Goal: Task Accomplishment & Management: Manage account settings

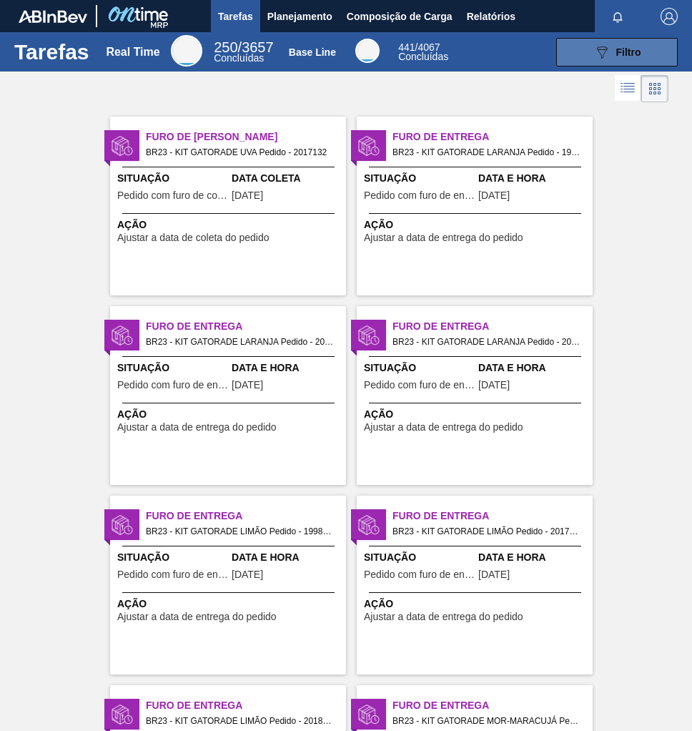
click at [610, 57] on div "089F7B8B-B2A5-4AFE-B5C0-19BA573D28AC Filtro" at bounding box center [618, 52] width 48 height 17
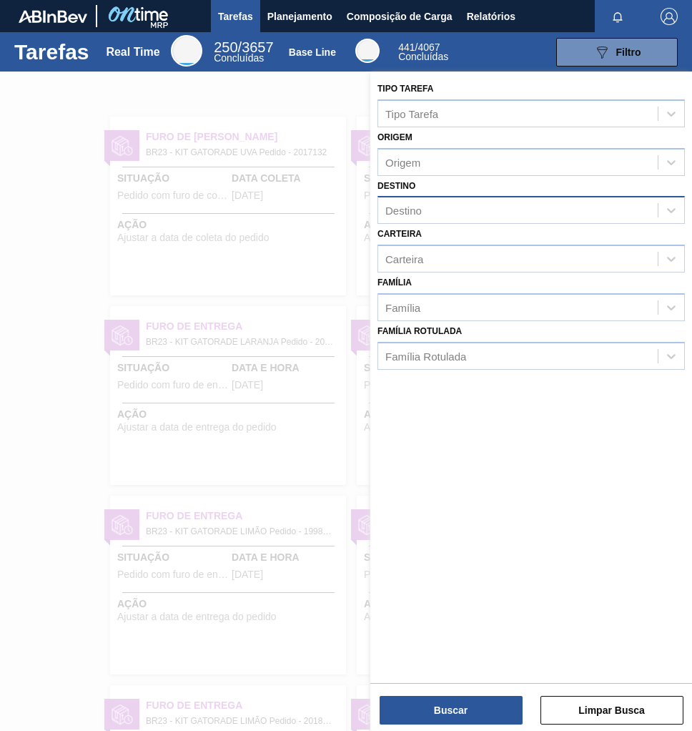
click at [432, 205] on div "Destino" at bounding box center [518, 210] width 280 height 21
type input "PIRA"
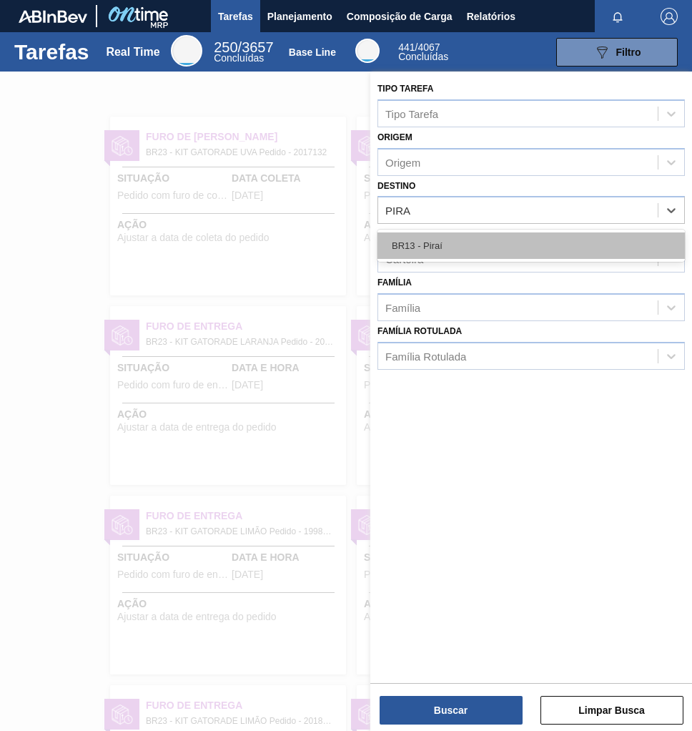
click at [468, 244] on div "BR13 - Piraí" at bounding box center [532, 245] width 308 height 26
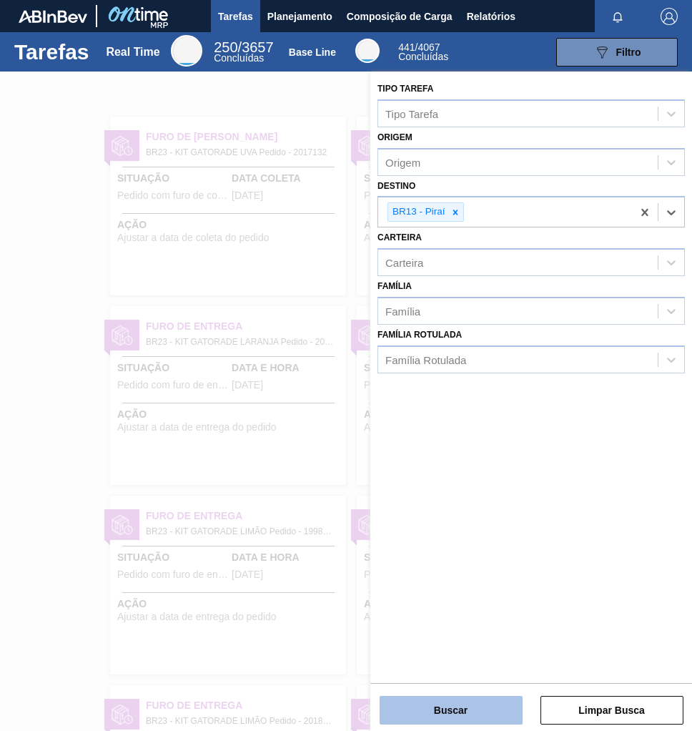
click at [486, 710] on button "Buscar" at bounding box center [451, 710] width 143 height 29
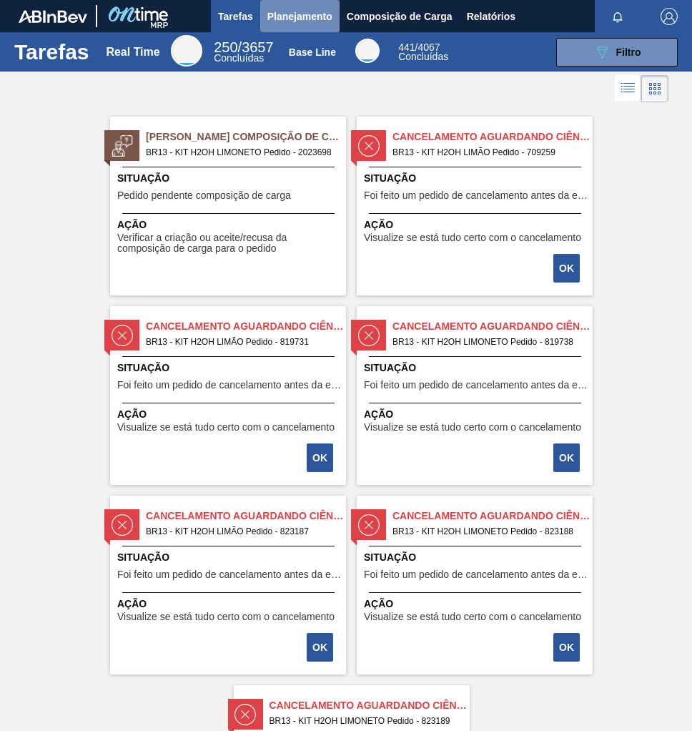
click at [293, 11] on span "Planejamento" at bounding box center [300, 16] width 65 height 17
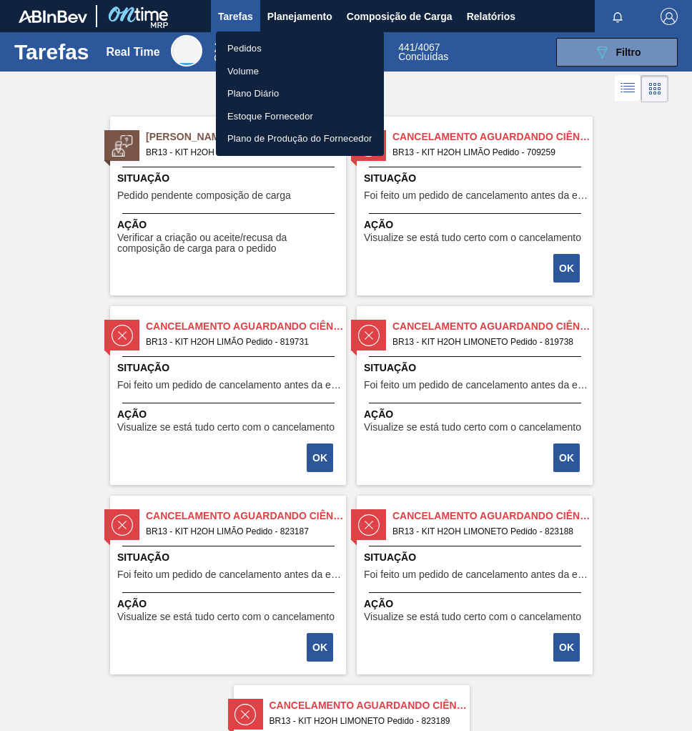
click at [241, 49] on li "Pedidos" at bounding box center [300, 48] width 168 height 23
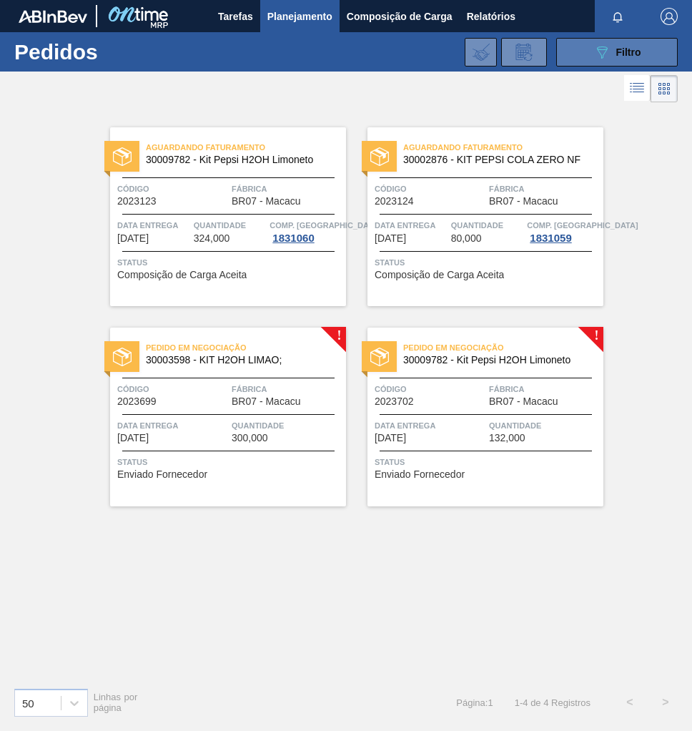
click at [632, 59] on div "089F7B8B-B2A5-4AFE-B5C0-19BA573D28AC Filtro" at bounding box center [618, 52] width 48 height 17
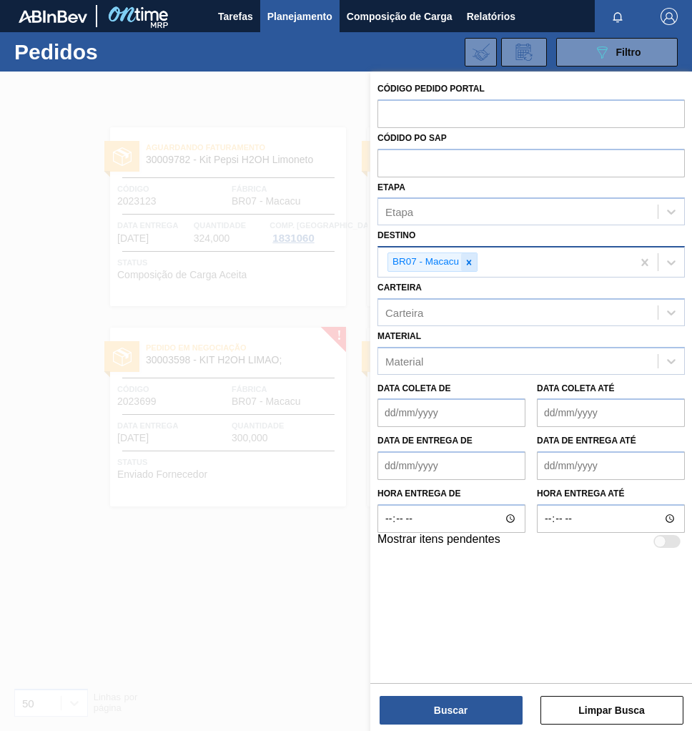
click at [469, 263] on icon at bounding box center [469, 263] width 10 height 10
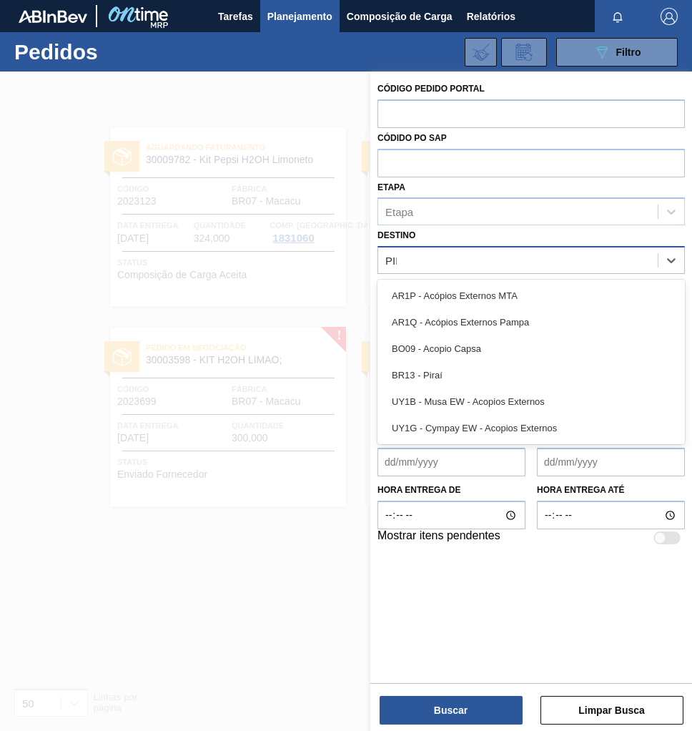
type input "PIRA"
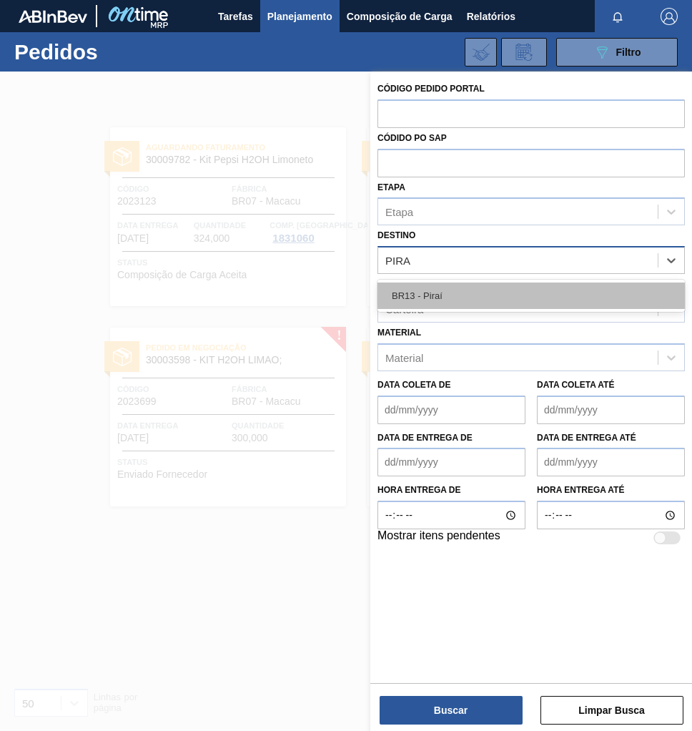
click at [444, 290] on div "BR13 - Piraí" at bounding box center [532, 296] width 308 height 26
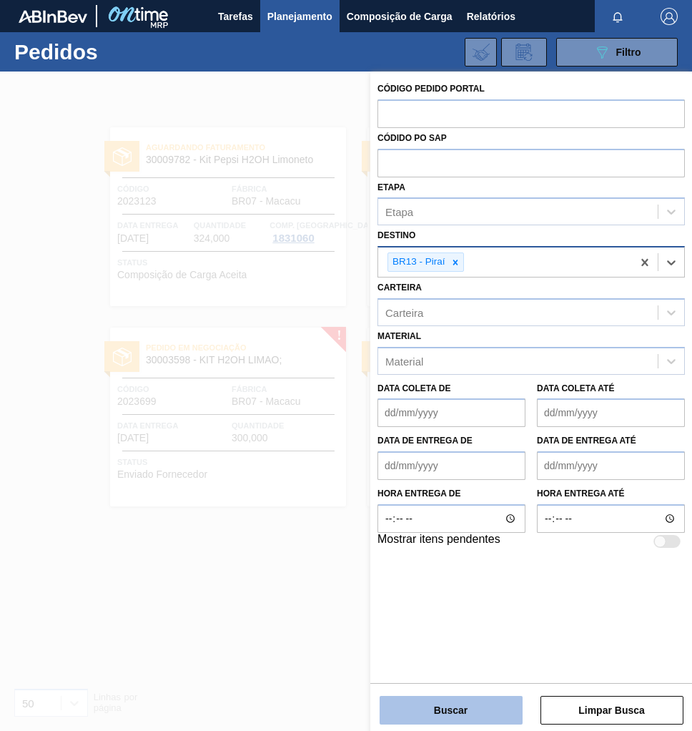
click at [481, 702] on button "Buscar" at bounding box center [451, 710] width 143 height 29
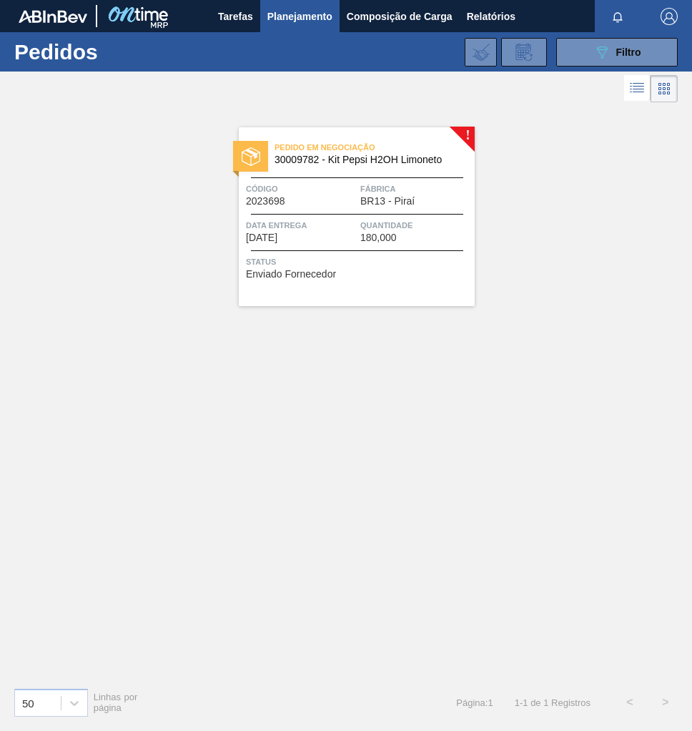
click at [338, 283] on div "Pedido em Negociação 30009782 - Kit Pepsi H2OH Limoneto Código 2023698 Fábrica …" at bounding box center [357, 216] width 236 height 179
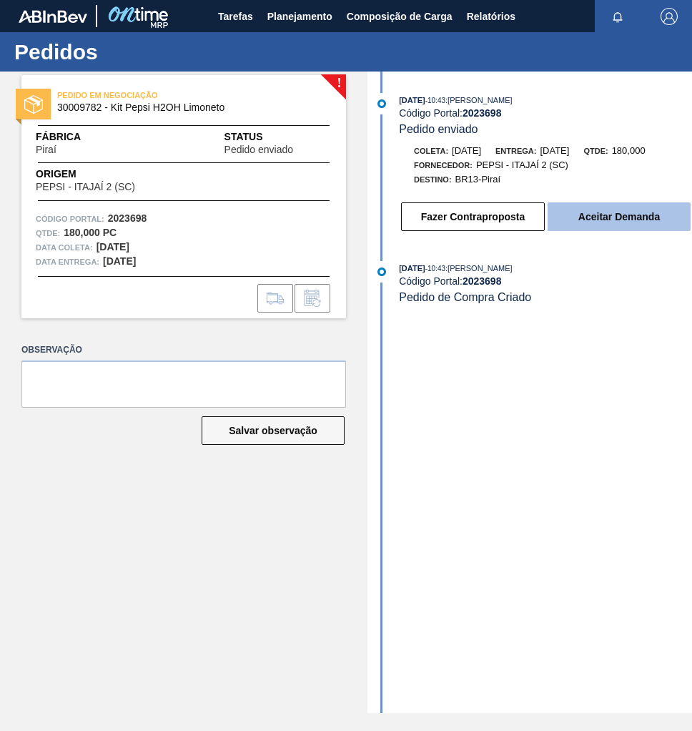
click at [593, 220] on button "Aceitar Demanda" at bounding box center [619, 216] width 143 height 29
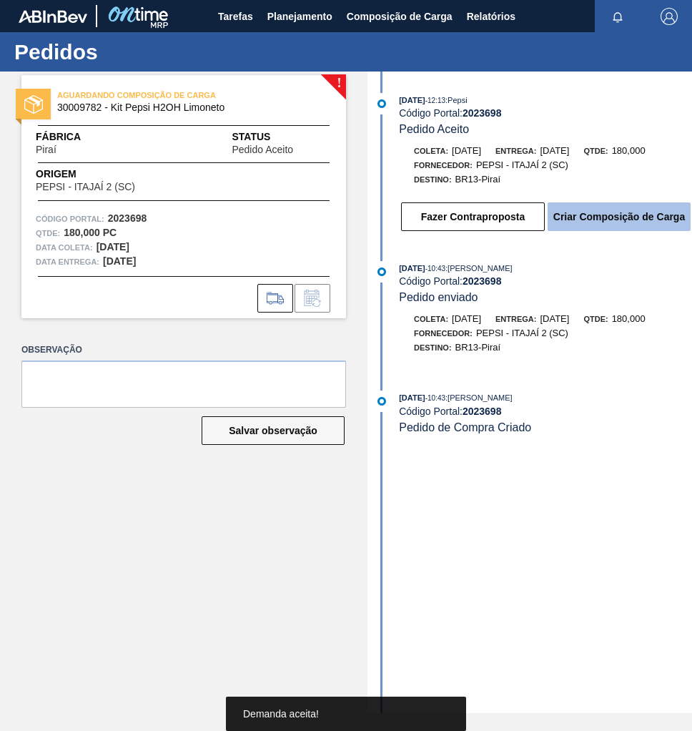
click at [621, 224] on button "Criar Composição de Carga" at bounding box center [619, 216] width 143 height 29
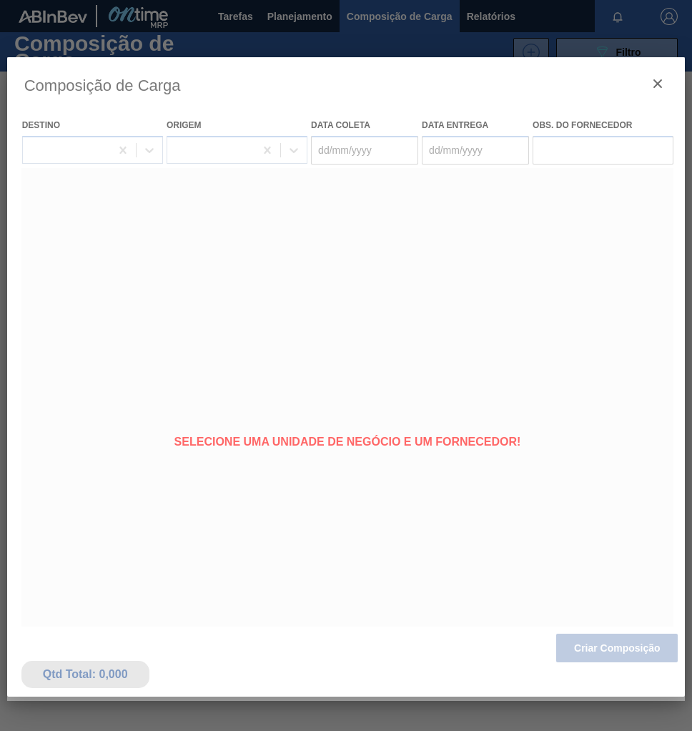
type coleta "[DATE]"
type entrega "09/09/2025"
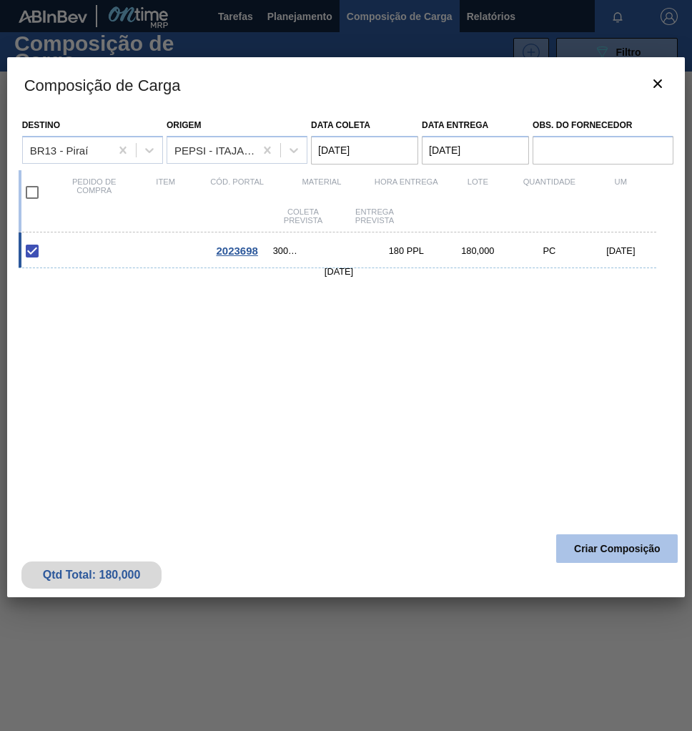
click at [604, 559] on button "Criar Composição" at bounding box center [618, 548] width 122 height 29
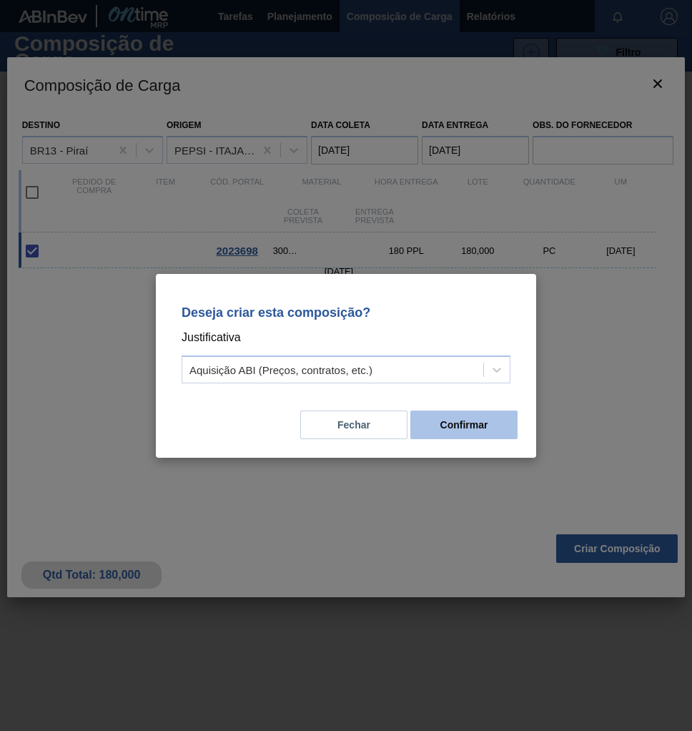
click at [492, 425] on button "Confirmar" at bounding box center [464, 425] width 107 height 29
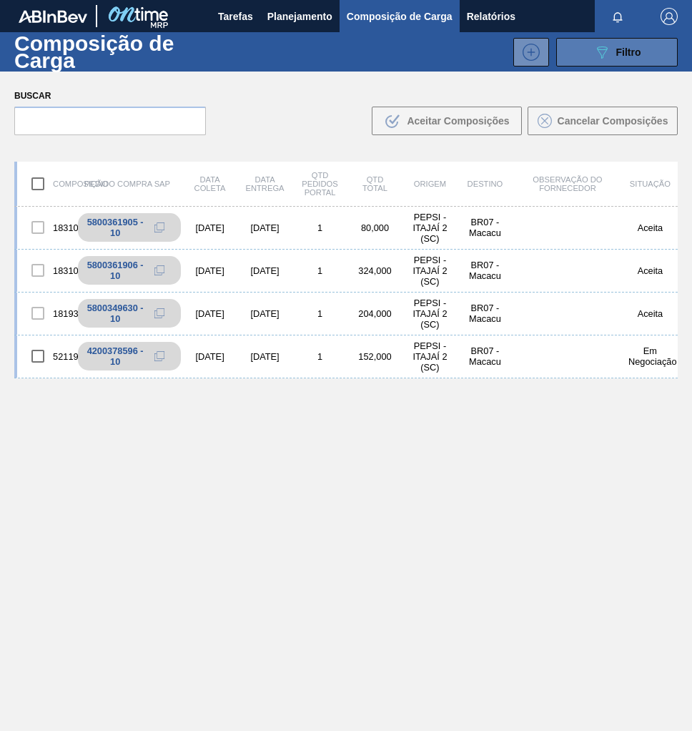
click at [642, 65] on button "089F7B8B-B2A5-4AFE-B5C0-19BA573D28AC Filtro" at bounding box center [618, 52] width 122 height 29
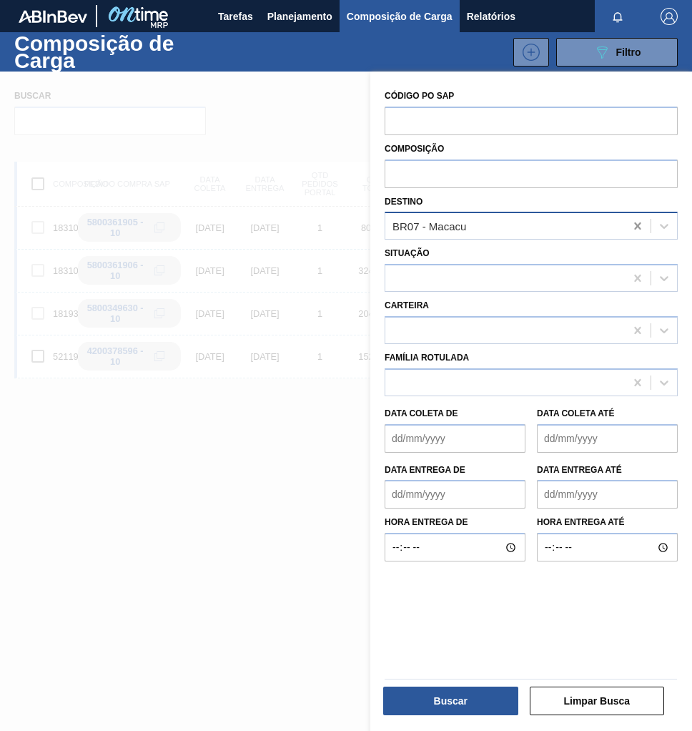
click at [641, 221] on icon at bounding box center [638, 226] width 14 height 14
type input "PIRA"
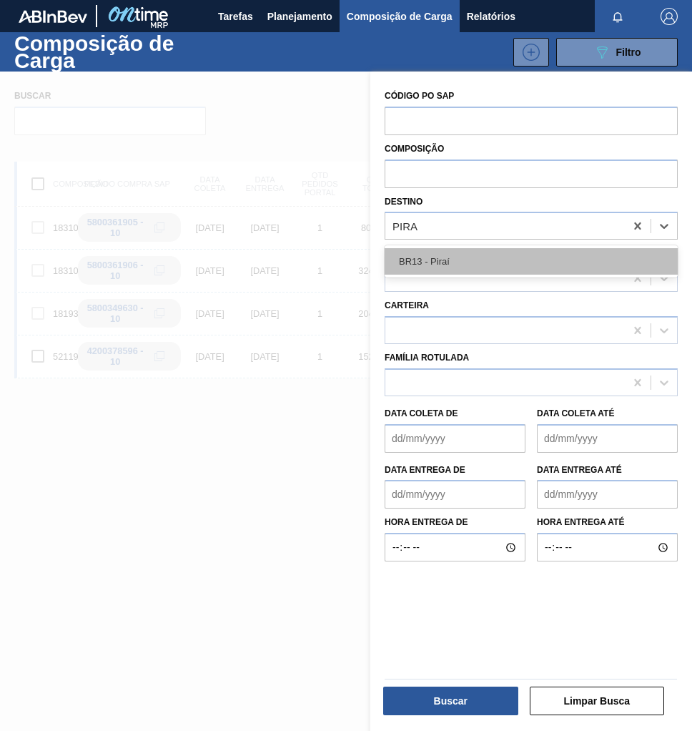
click at [514, 264] on div "BR13 - Piraí" at bounding box center [531, 261] width 293 height 26
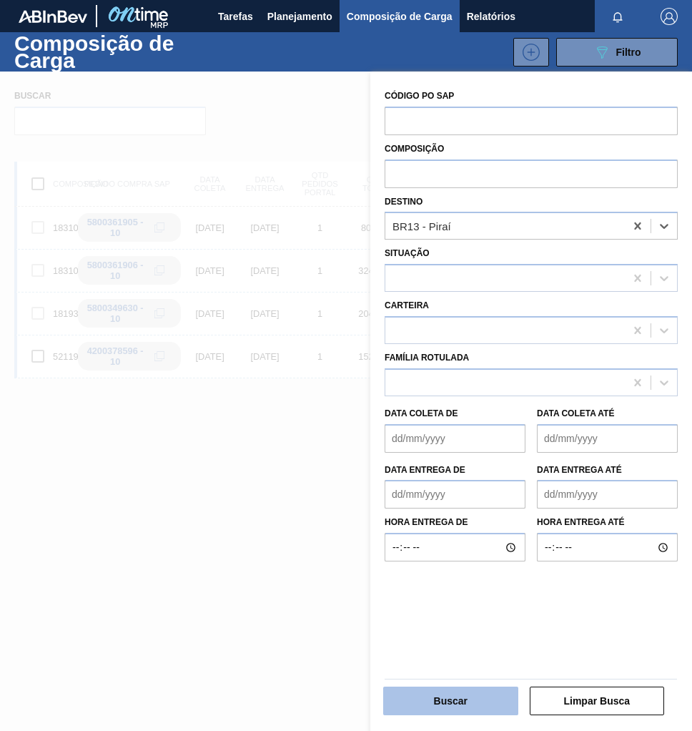
click at [465, 701] on button "Buscar" at bounding box center [450, 701] width 135 height 29
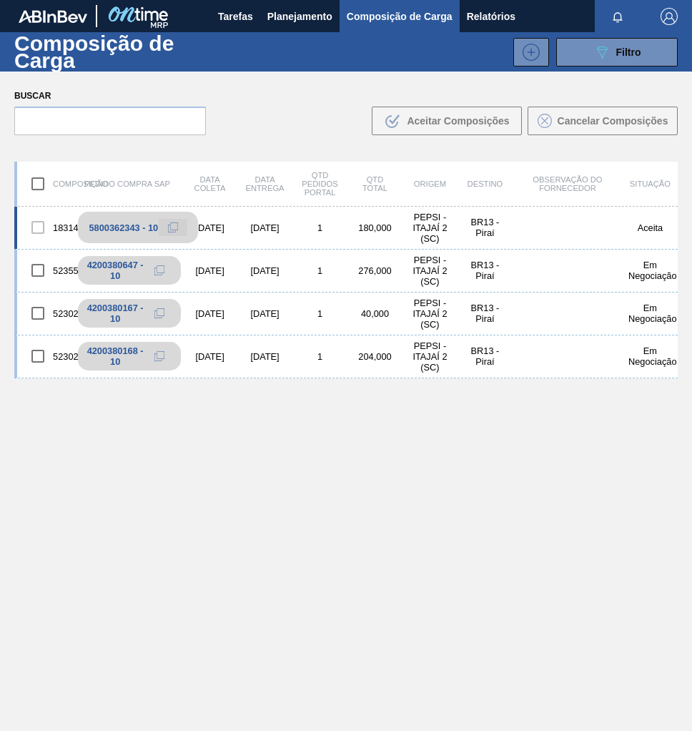
click at [169, 227] on icon at bounding box center [173, 227] width 10 height 10
click at [285, 21] on span "Planejamento" at bounding box center [300, 16] width 65 height 17
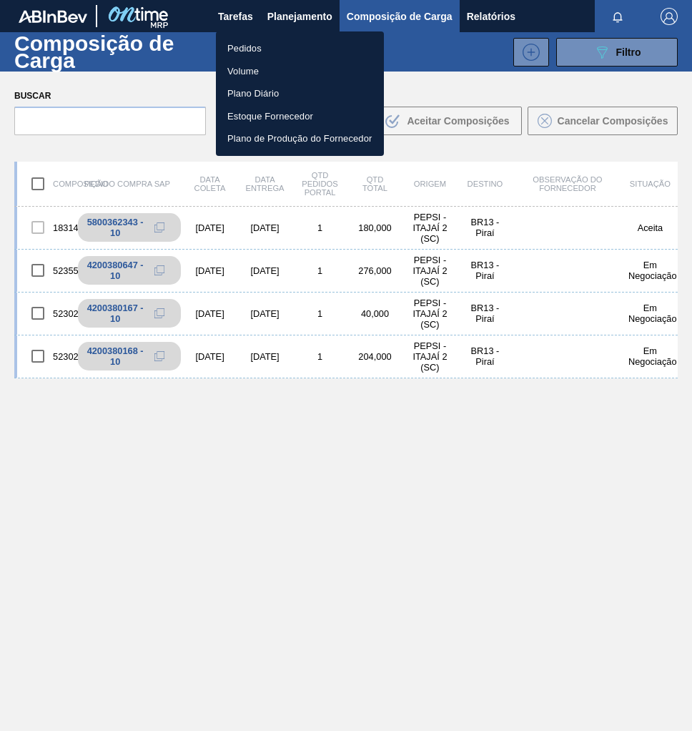
click at [275, 52] on li "Pedidos" at bounding box center [300, 48] width 168 height 23
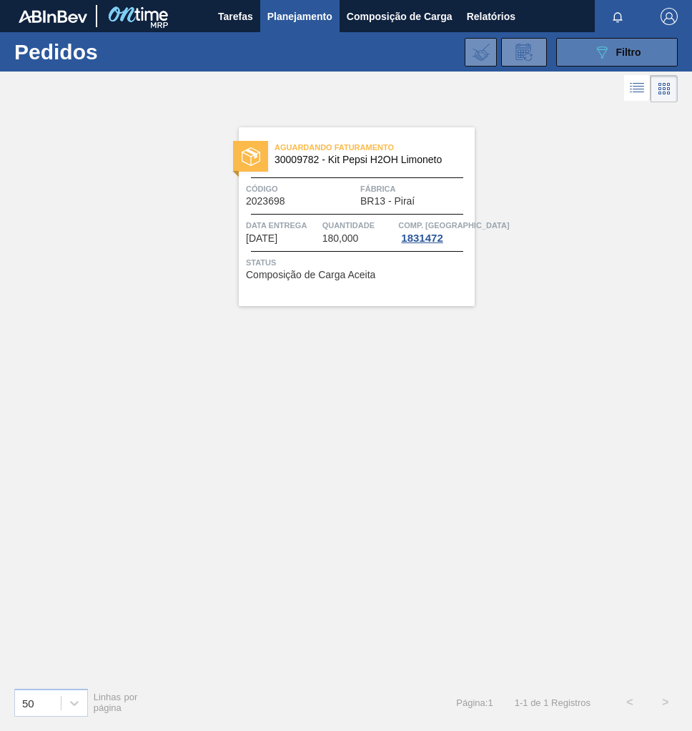
click at [636, 46] on span "Filtro" at bounding box center [629, 51] width 25 height 11
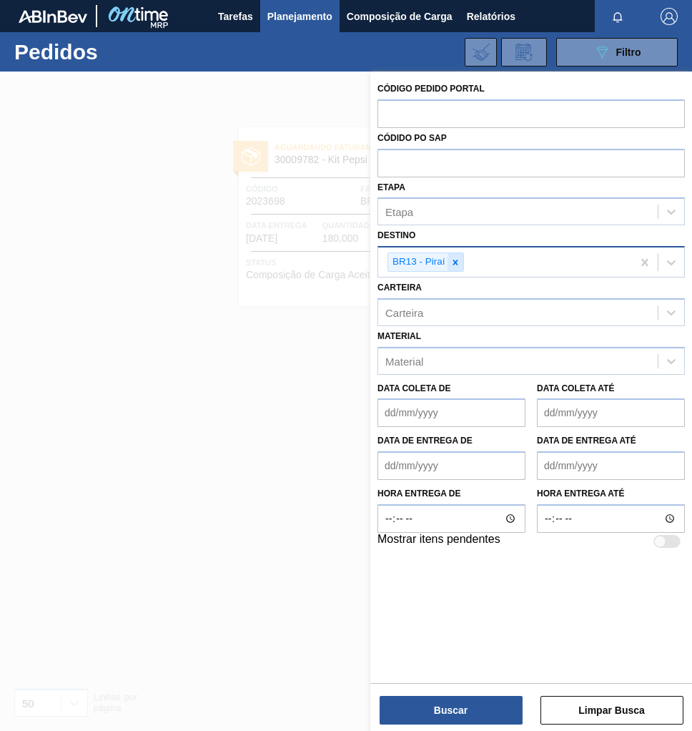
click at [458, 264] on icon at bounding box center [456, 263] width 10 height 10
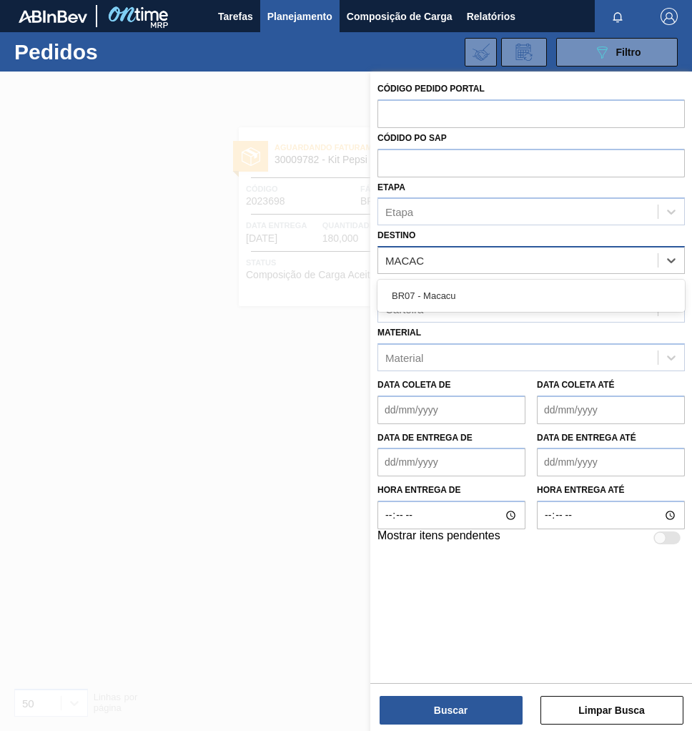
type input "MACACU"
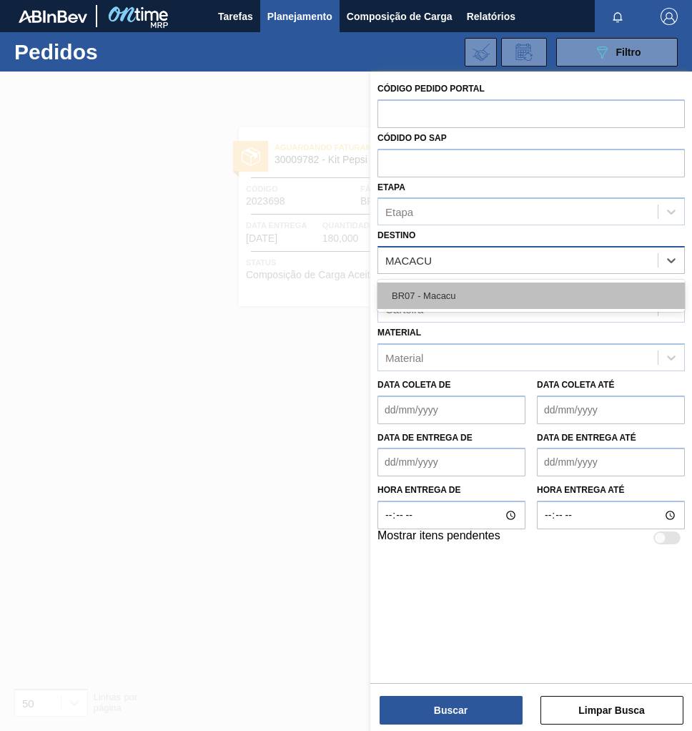
click at [483, 308] on div "BR07 - Macacu" at bounding box center [532, 296] width 308 height 26
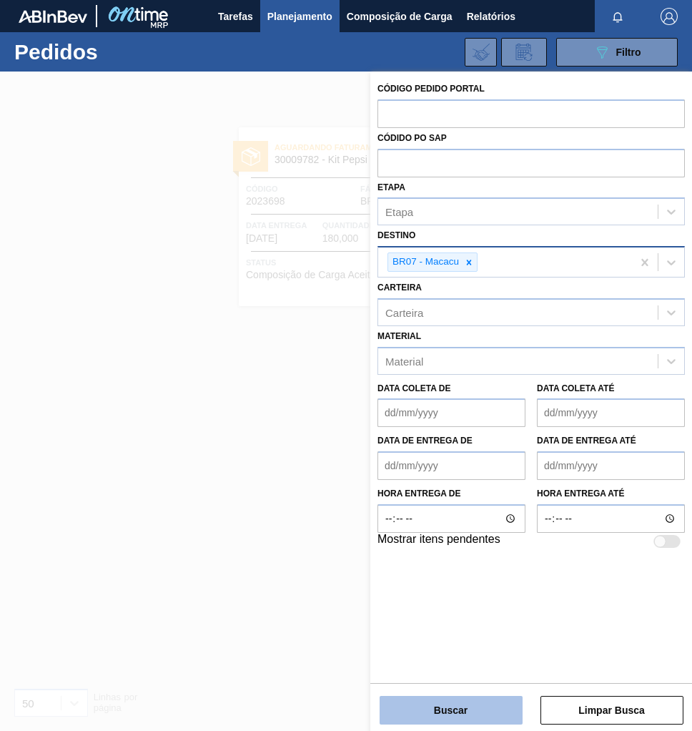
click at [472, 709] on button "Buscar" at bounding box center [451, 710] width 143 height 29
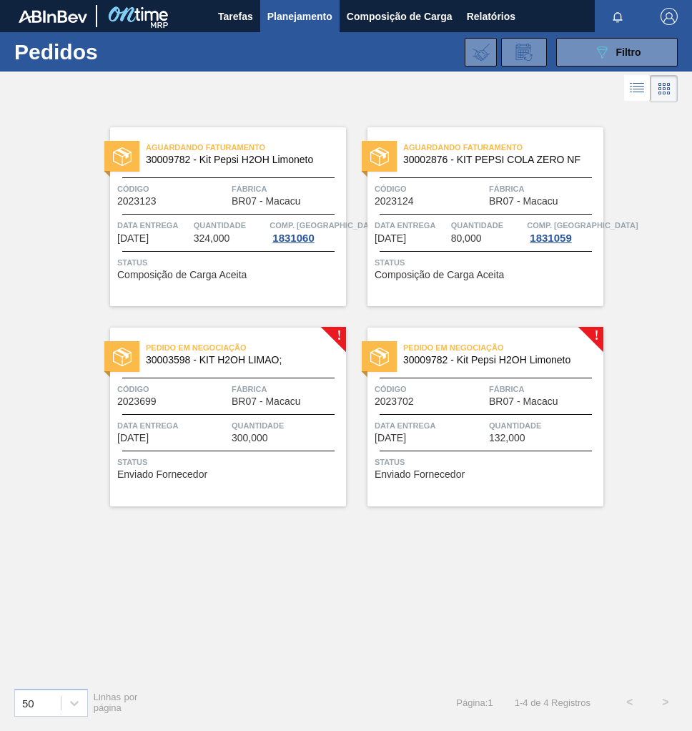
click at [204, 373] on div "Pedido em Negociação 30003598 - KIT H2OH LIMAO; Código 2023699 Fábrica BR07 - M…" at bounding box center [228, 417] width 236 height 179
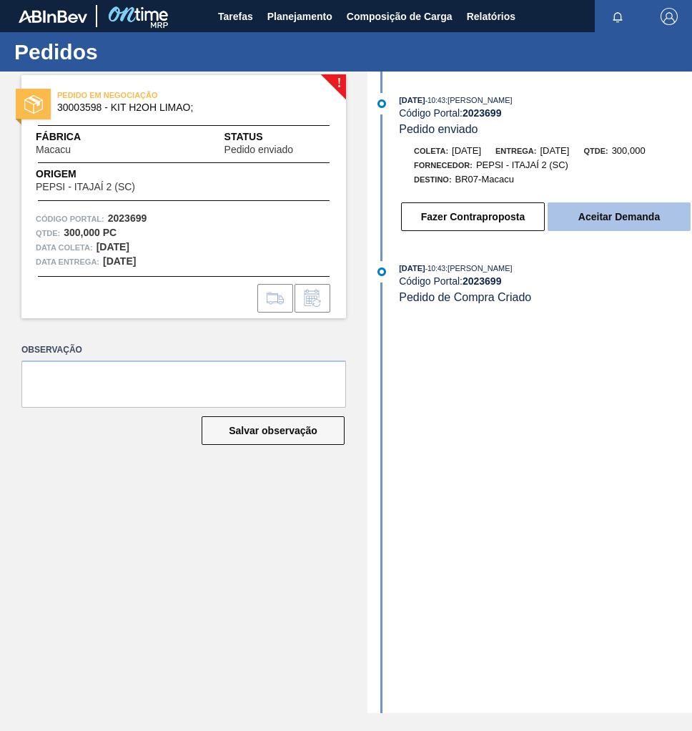
click at [625, 228] on button "Aceitar Demanda" at bounding box center [619, 216] width 143 height 29
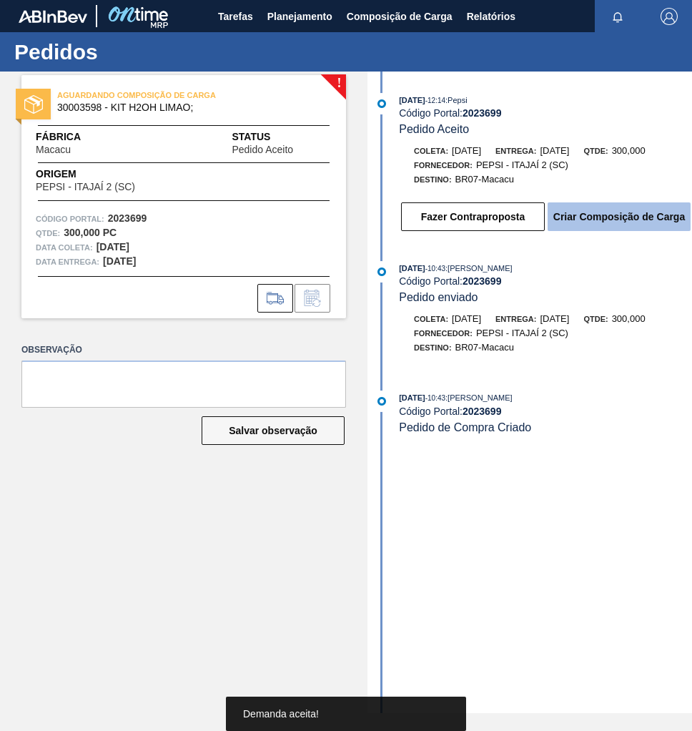
click at [625, 227] on button "Criar Composição de Carga" at bounding box center [619, 216] width 143 height 29
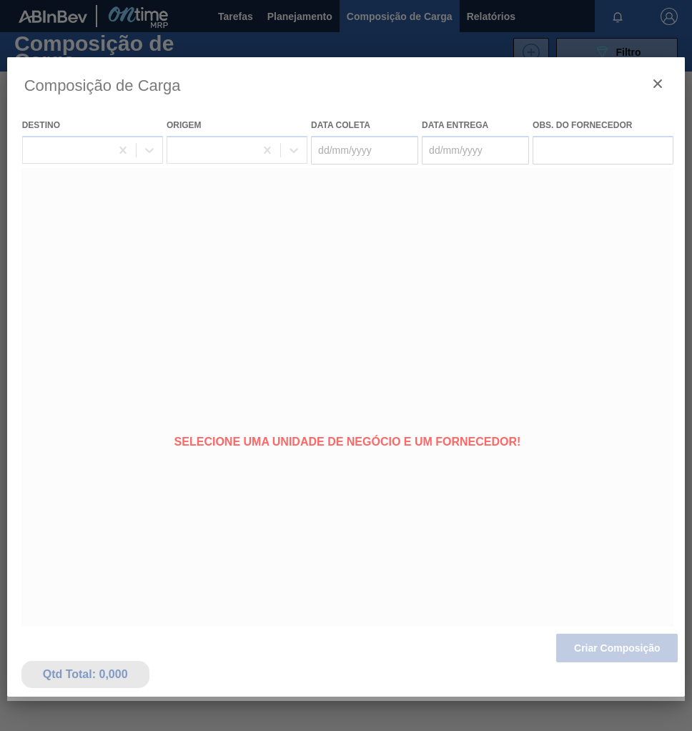
type coleta "[DATE]"
type entrega "11/09/2025"
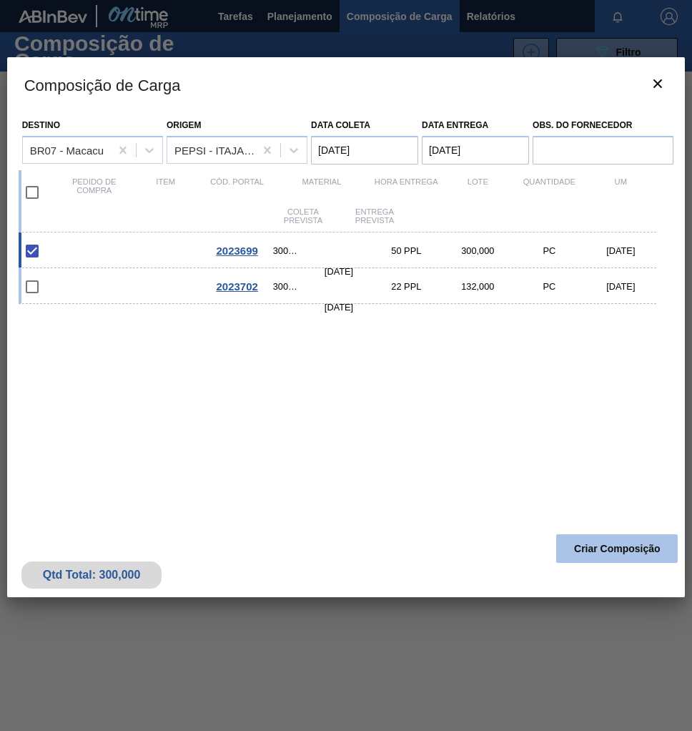
click at [604, 549] on button "Criar Composição" at bounding box center [618, 548] width 122 height 29
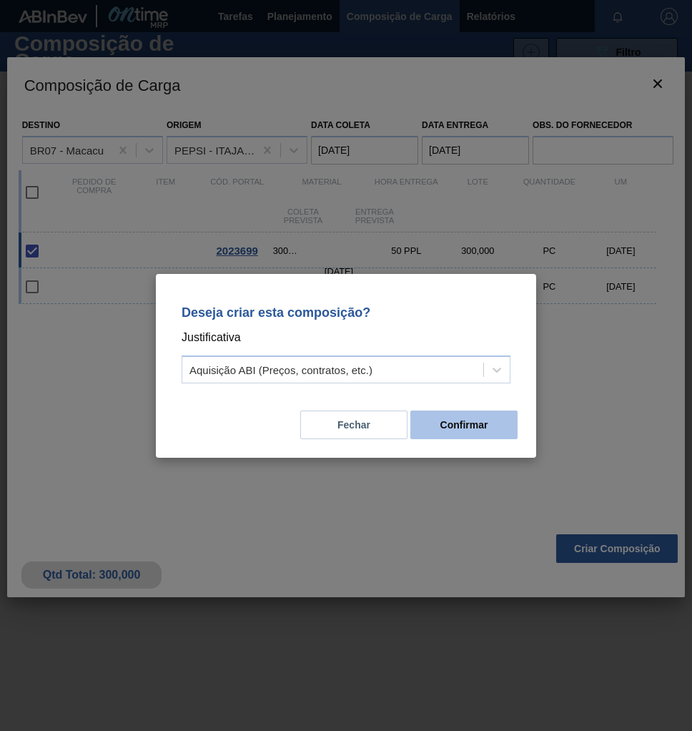
click at [445, 421] on button "Confirmar" at bounding box center [464, 425] width 107 height 29
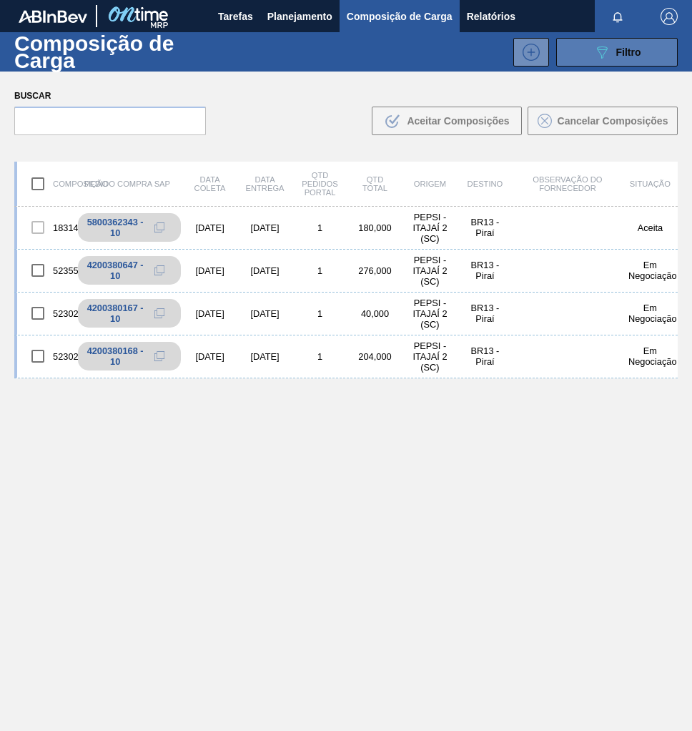
click at [617, 54] on span "Filtro" at bounding box center [629, 51] width 25 height 11
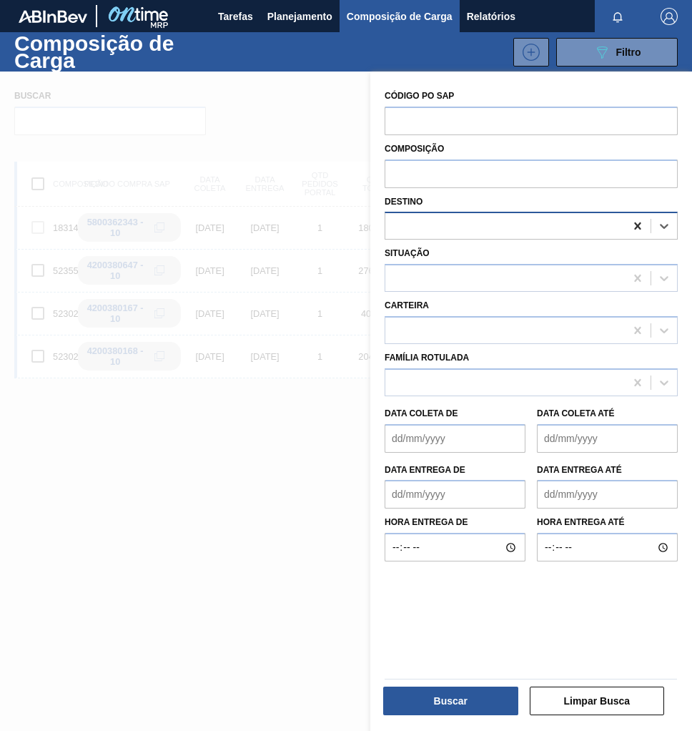
click at [642, 230] on icon at bounding box center [638, 226] width 14 height 14
type input "MACA"
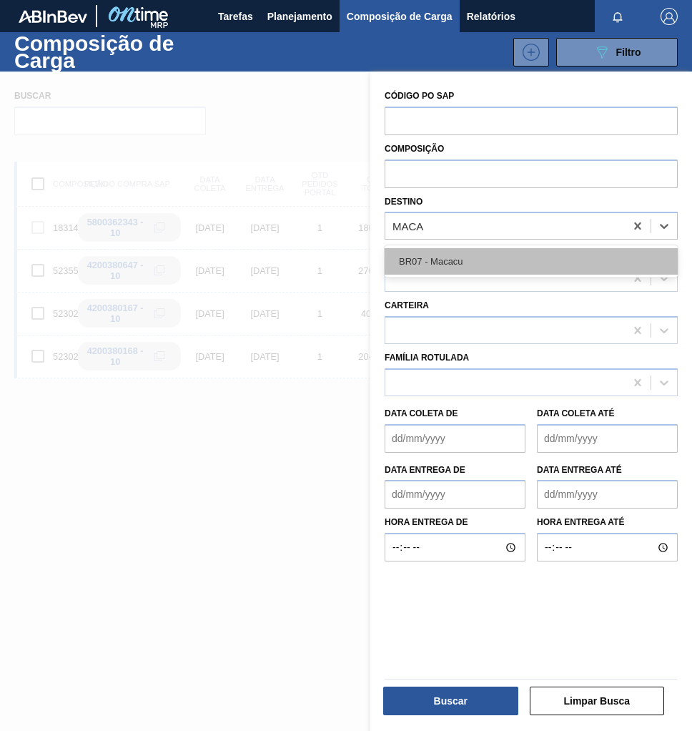
click at [556, 255] on div "BR07 - Macacu" at bounding box center [531, 261] width 293 height 26
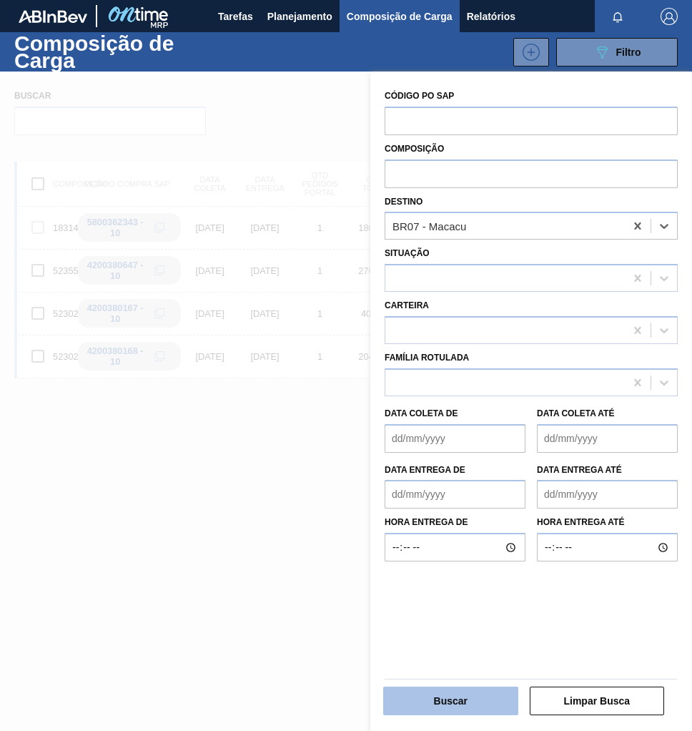
click at [422, 707] on button "Buscar" at bounding box center [450, 701] width 135 height 29
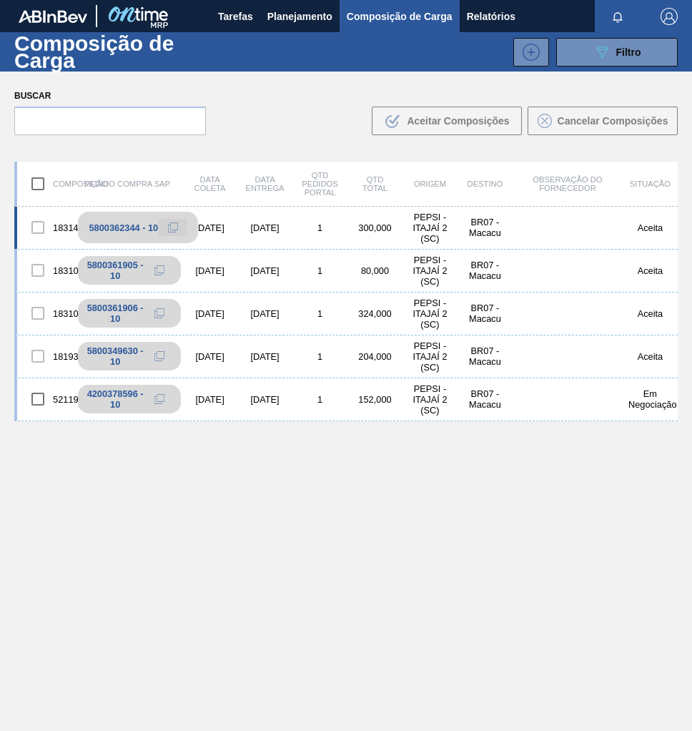
click at [170, 225] on icon at bounding box center [171, 228] width 7 height 7
click at [264, 15] on button "Planejamento" at bounding box center [299, 16] width 79 height 32
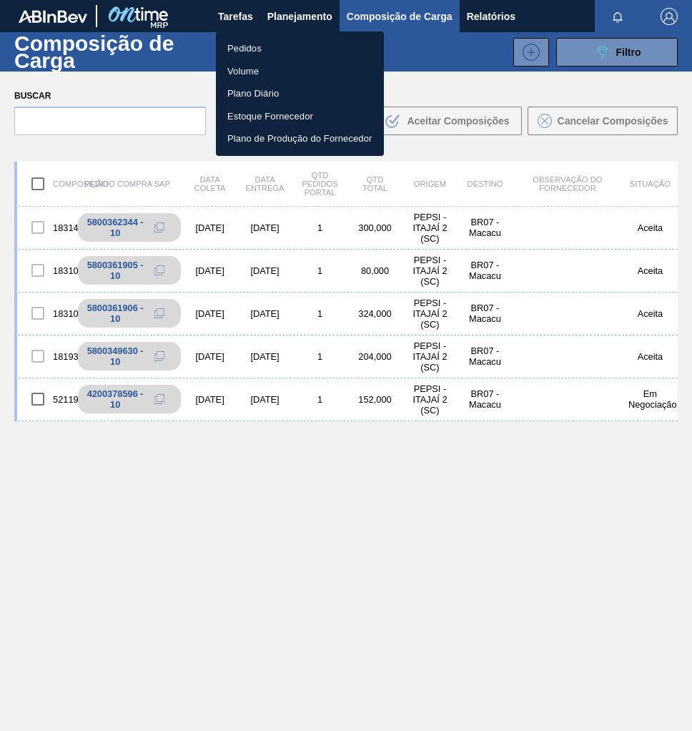
click at [258, 44] on li "Pedidos" at bounding box center [300, 48] width 168 height 23
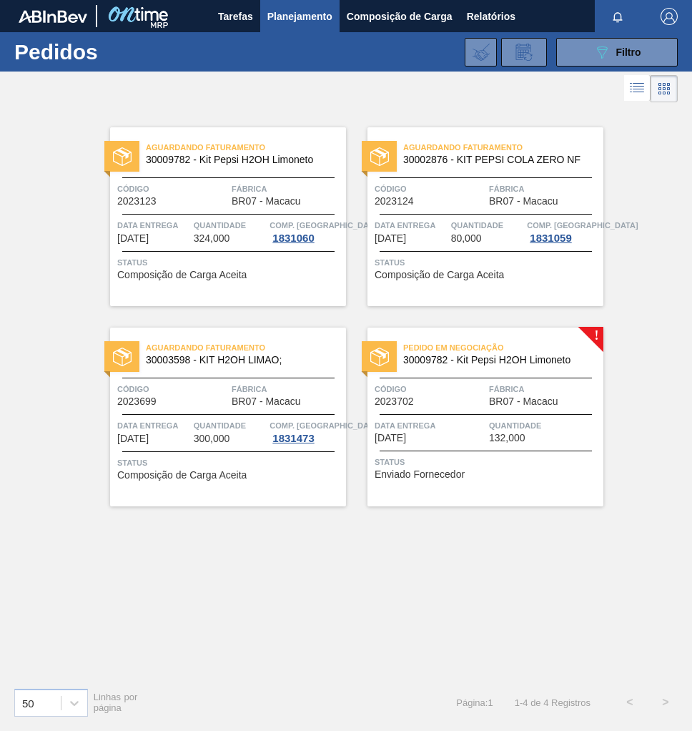
click at [522, 445] on div "Pedido em Negociação 30009782 - Kit Pepsi H2OH Limoneto Código 2023702 Fábrica …" at bounding box center [486, 417] width 236 height 179
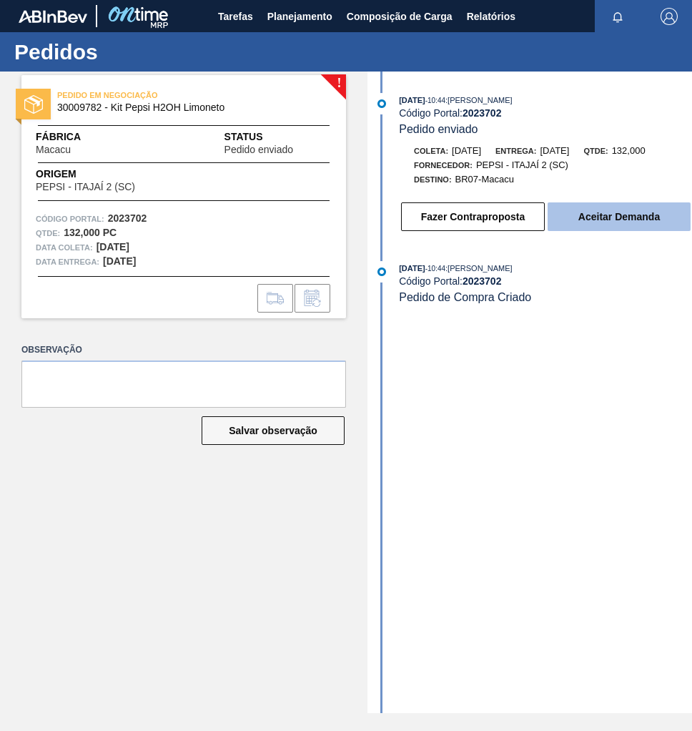
click at [637, 227] on button "Aceitar Demanda" at bounding box center [619, 216] width 143 height 29
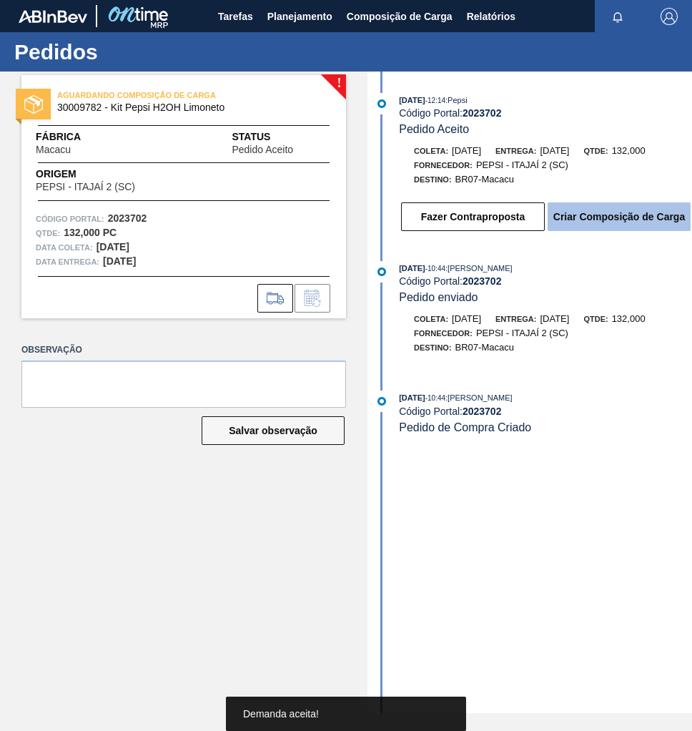
click at [597, 225] on button "Criar Composição de Carga" at bounding box center [619, 216] width 143 height 29
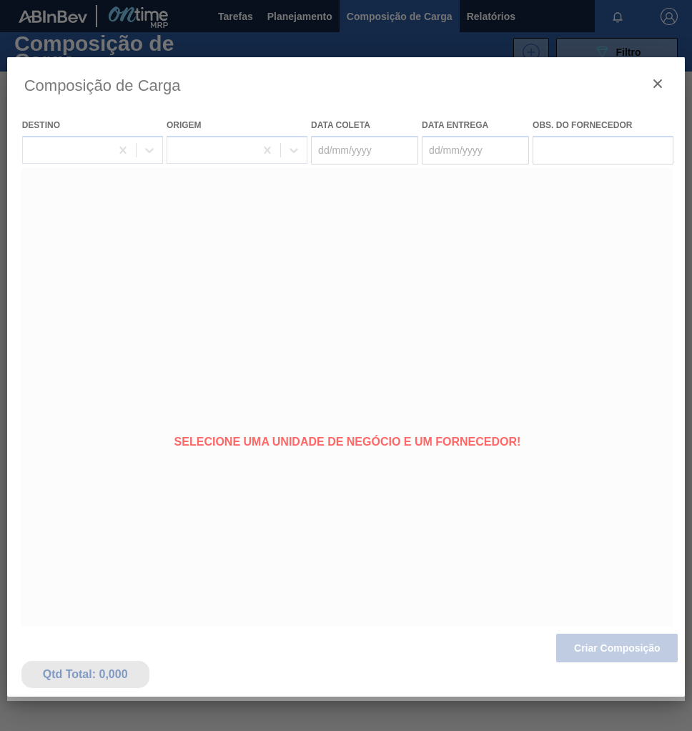
type coleta "[DATE]"
type entrega "11/09/2025"
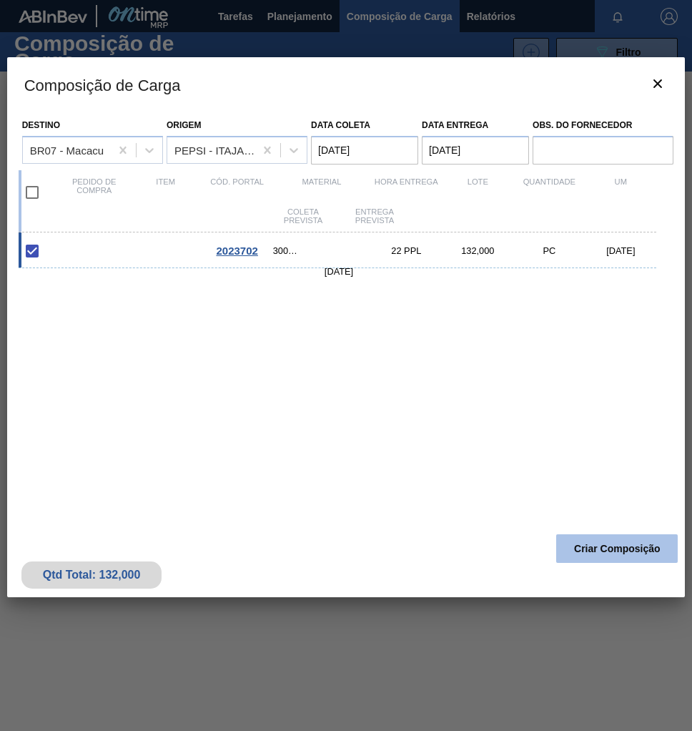
click at [582, 546] on button "Criar Composição" at bounding box center [618, 548] width 122 height 29
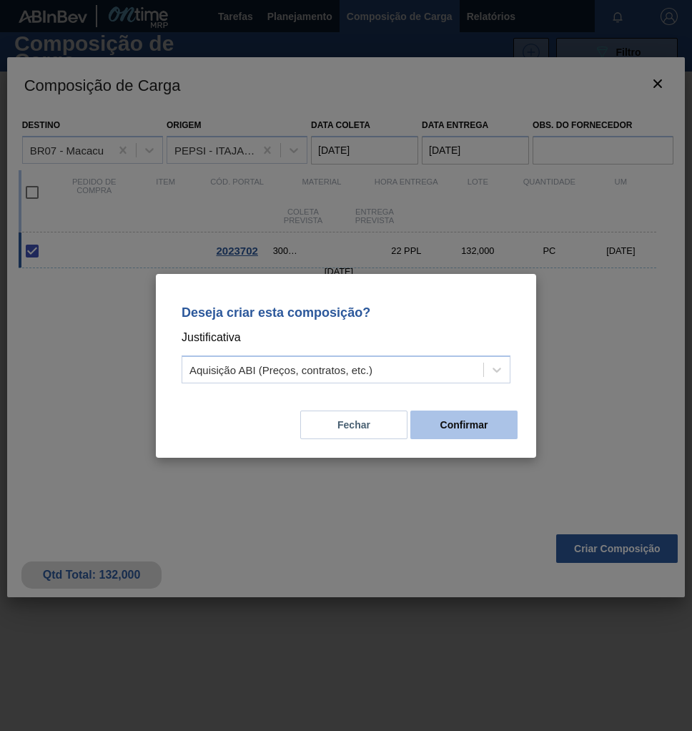
click at [489, 436] on button "Confirmar" at bounding box center [464, 425] width 107 height 29
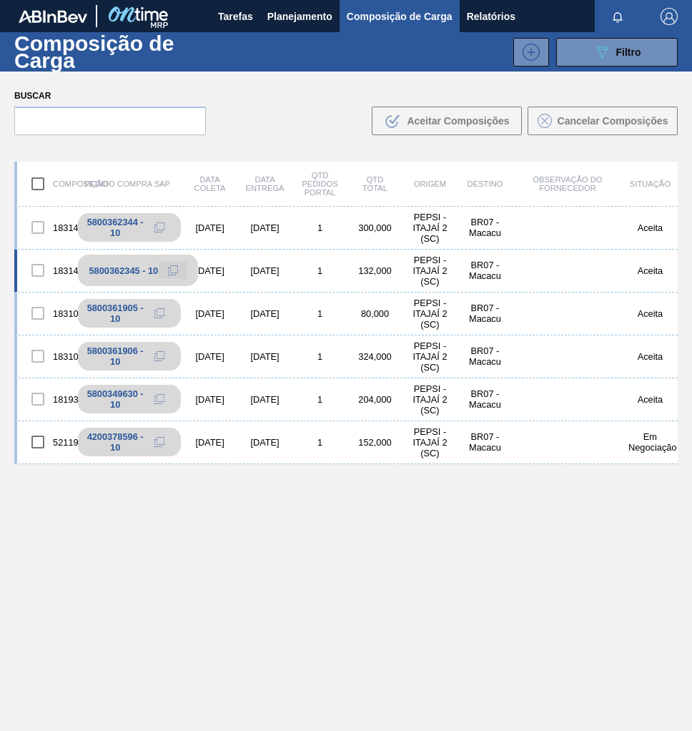
click at [168, 273] on icon at bounding box center [171, 271] width 7 height 7
click at [284, 18] on span "Planejamento" at bounding box center [300, 16] width 65 height 17
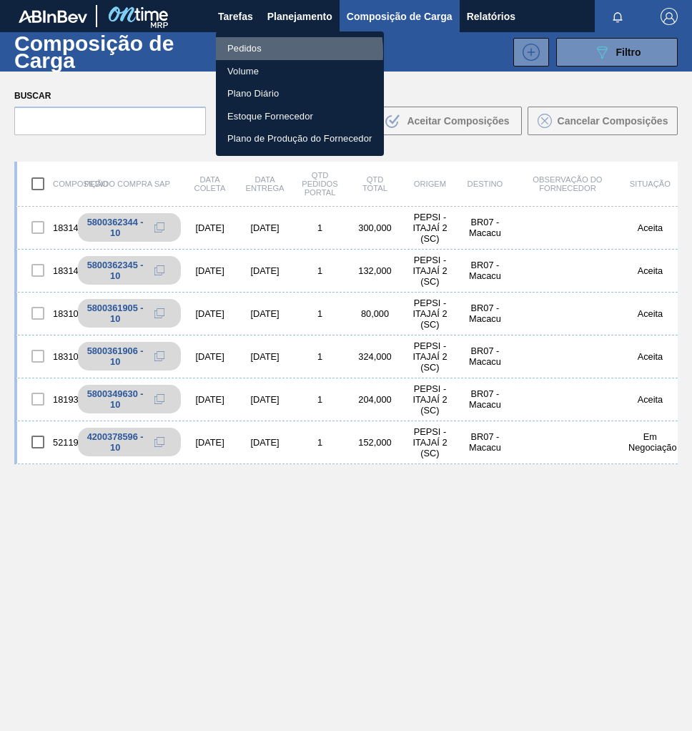
click at [265, 52] on li "Pedidos" at bounding box center [300, 48] width 168 height 23
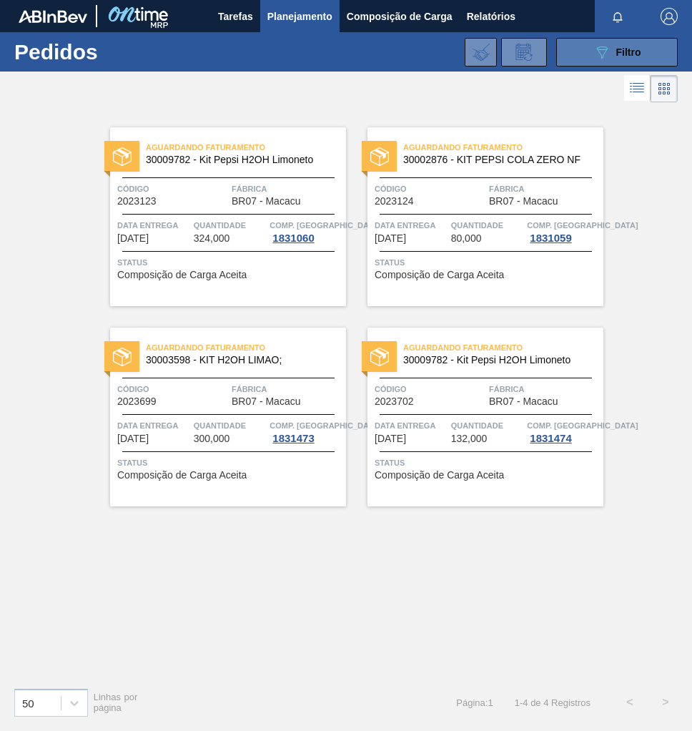
click at [627, 57] on span "Filtro" at bounding box center [629, 51] width 25 height 11
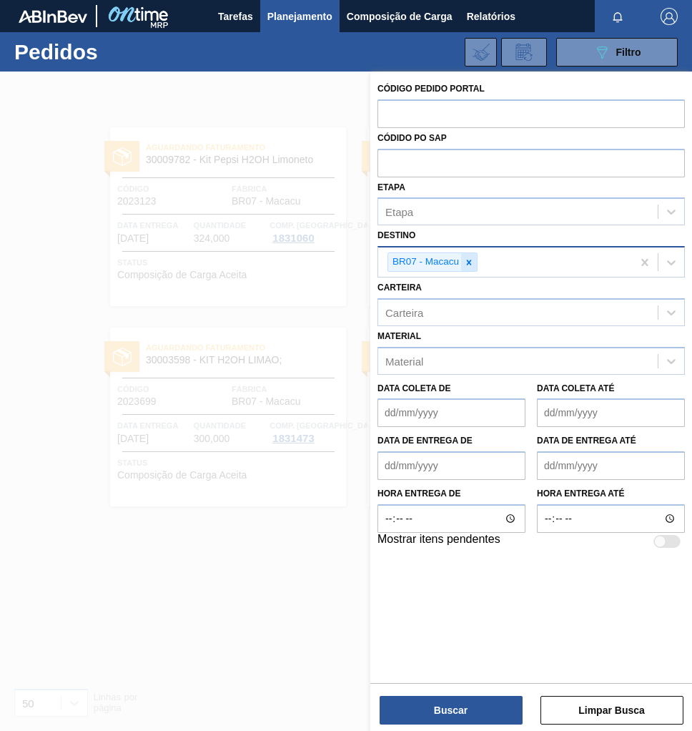
click at [466, 261] on icon at bounding box center [469, 263] width 10 height 10
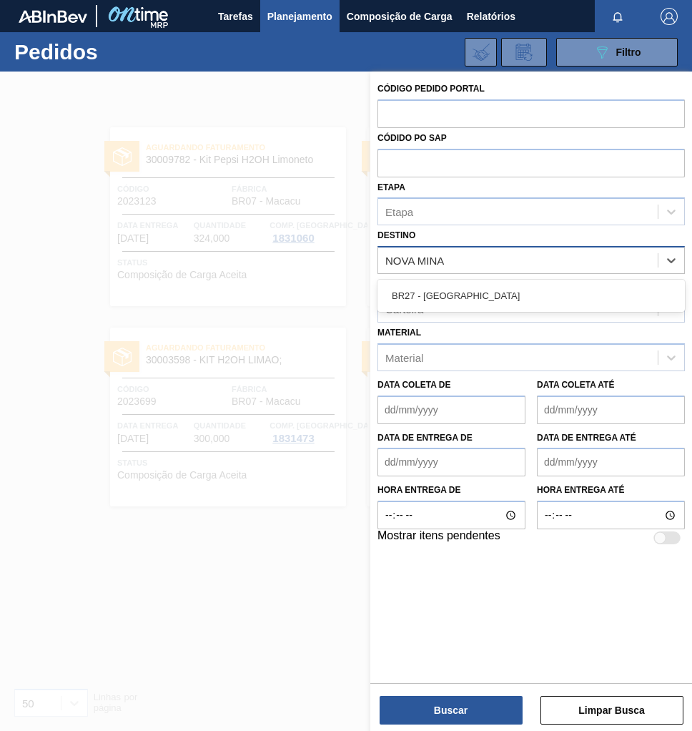
type input "NOVA MINAS"
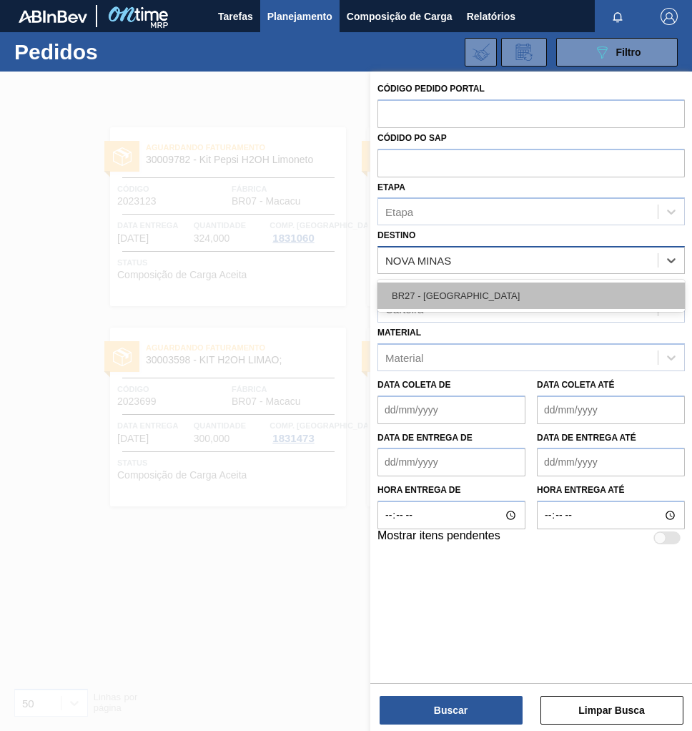
click at [474, 305] on div "BR27 - Nova Minas" at bounding box center [532, 296] width 308 height 26
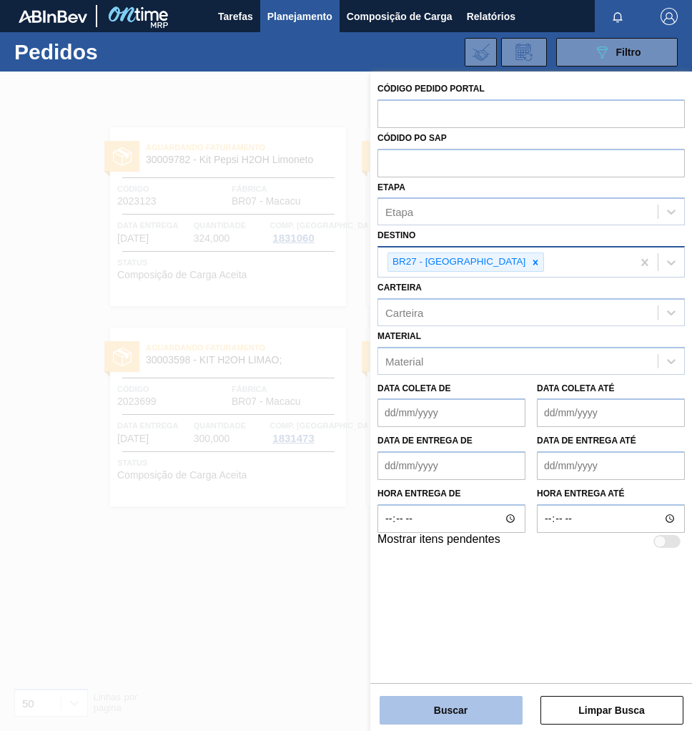
click at [462, 697] on button "Buscar" at bounding box center [451, 710] width 143 height 29
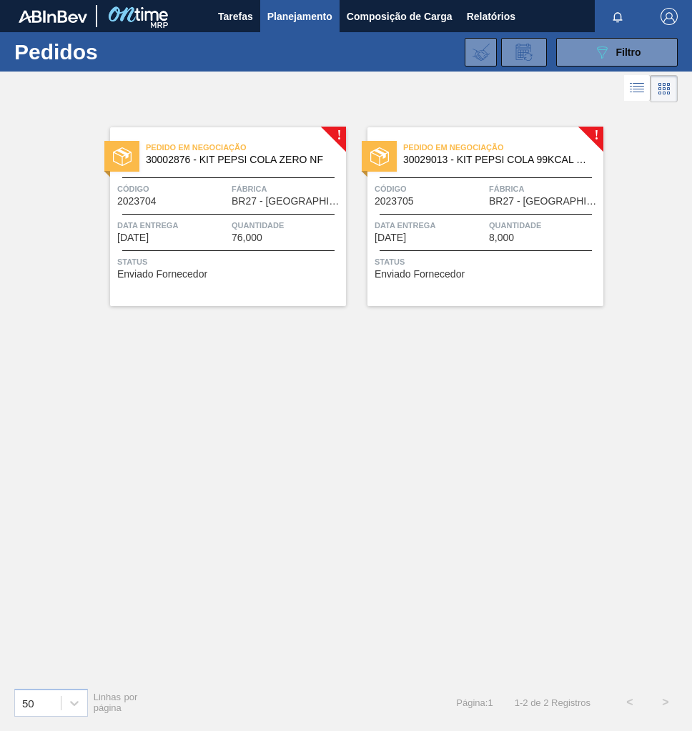
click at [531, 162] on span "30029013 - KIT PEPSI COLA 99KCAL BIB" at bounding box center [497, 160] width 189 height 11
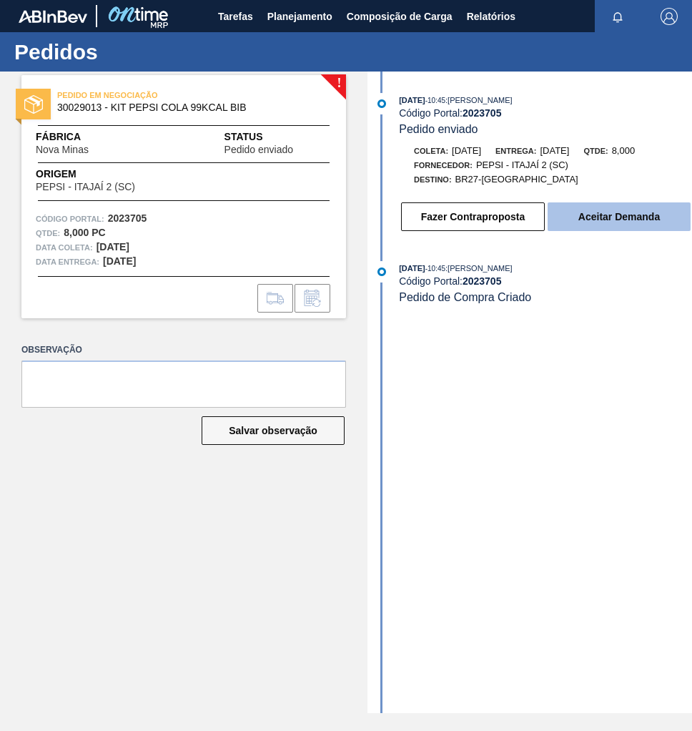
click at [597, 227] on button "Aceitar Demanda" at bounding box center [619, 216] width 143 height 29
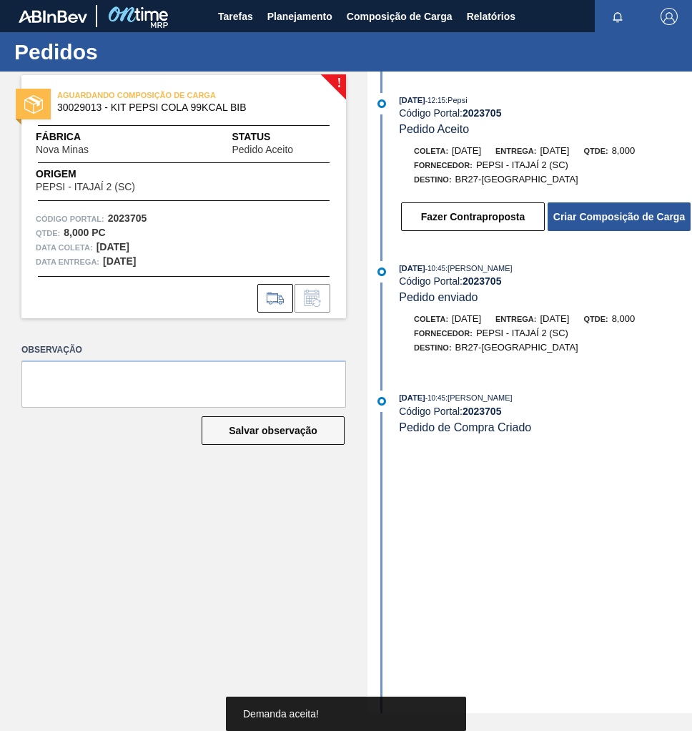
click at [597, 227] on button "Criar Composição de Carga" at bounding box center [619, 216] width 143 height 29
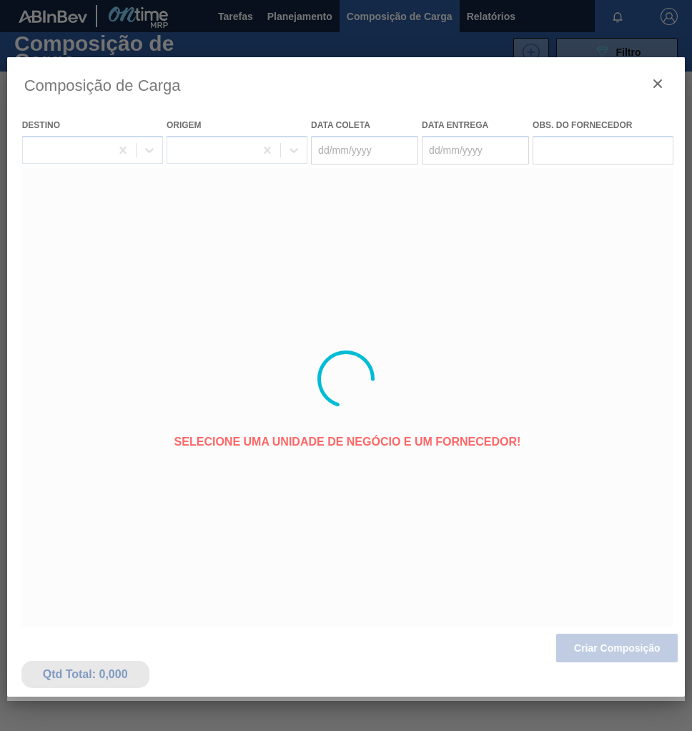
type coleta "[DATE]"
type entrega "09/09/2025"
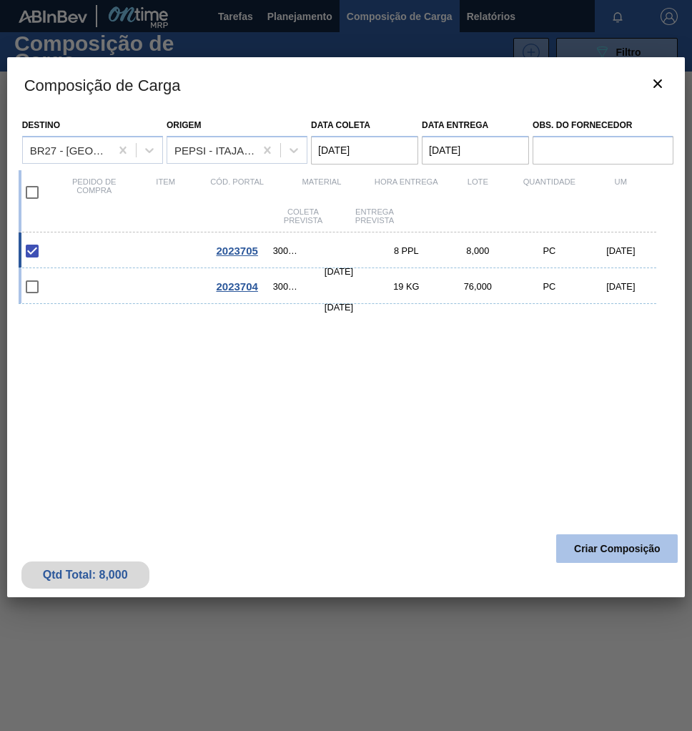
click at [622, 544] on button "Criar Composição" at bounding box center [618, 548] width 122 height 29
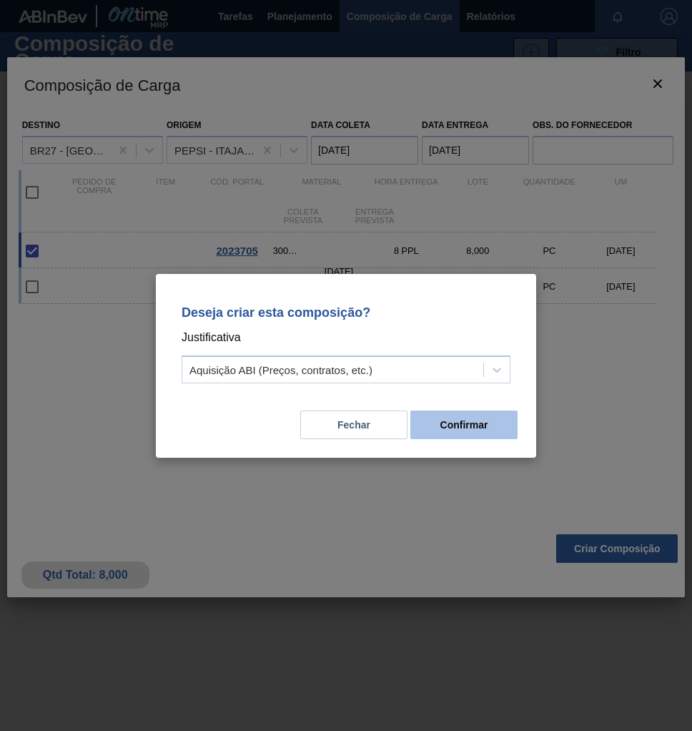
click at [471, 424] on button "Confirmar" at bounding box center [464, 425] width 107 height 29
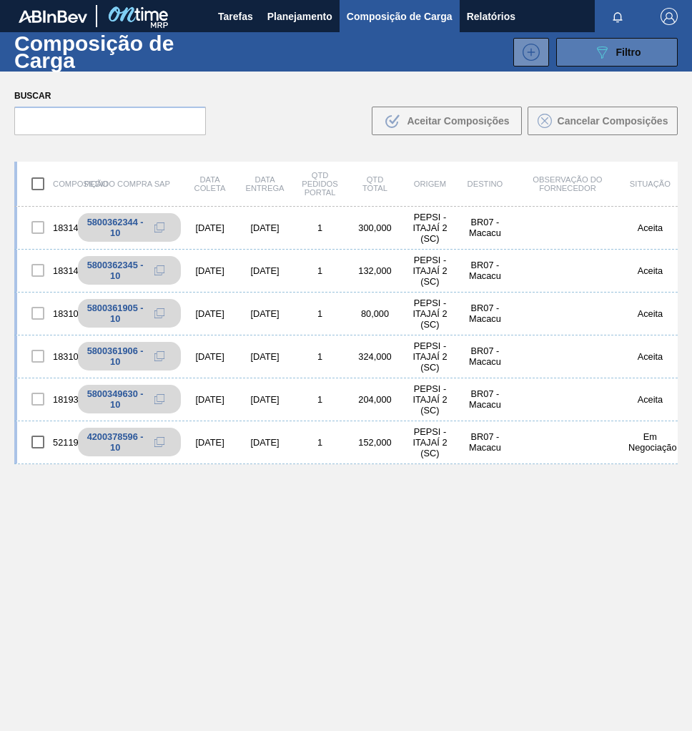
click at [616, 41] on button "089F7B8B-B2A5-4AFE-B5C0-19BA573D28AC Filtro" at bounding box center [618, 52] width 122 height 29
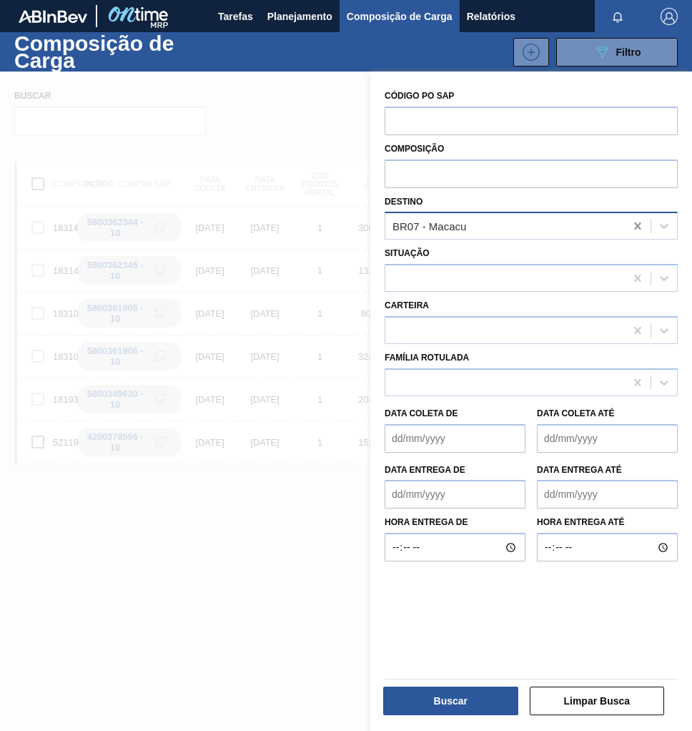
click at [633, 231] on icon at bounding box center [638, 226] width 14 height 14
type input "NOVA MINAS"
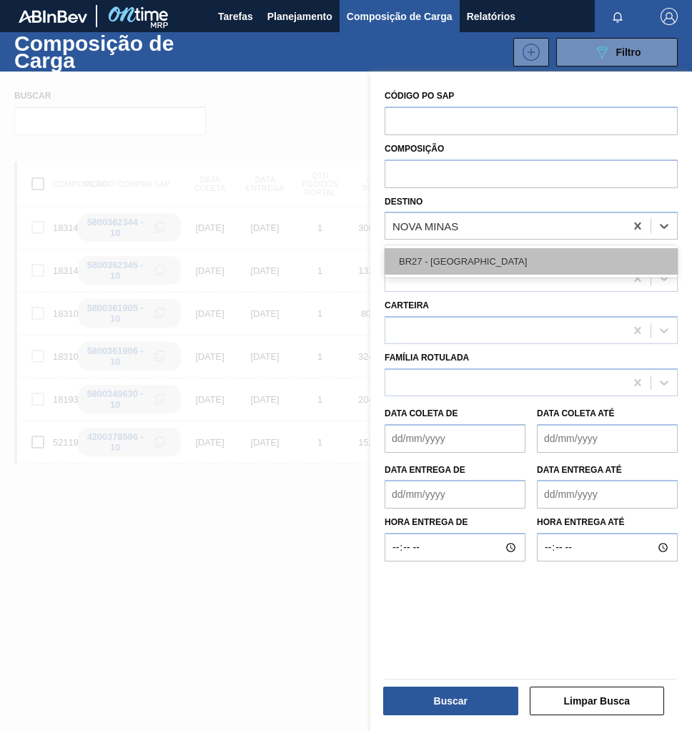
click at [540, 260] on div "BR27 - Nova Minas" at bounding box center [531, 261] width 293 height 26
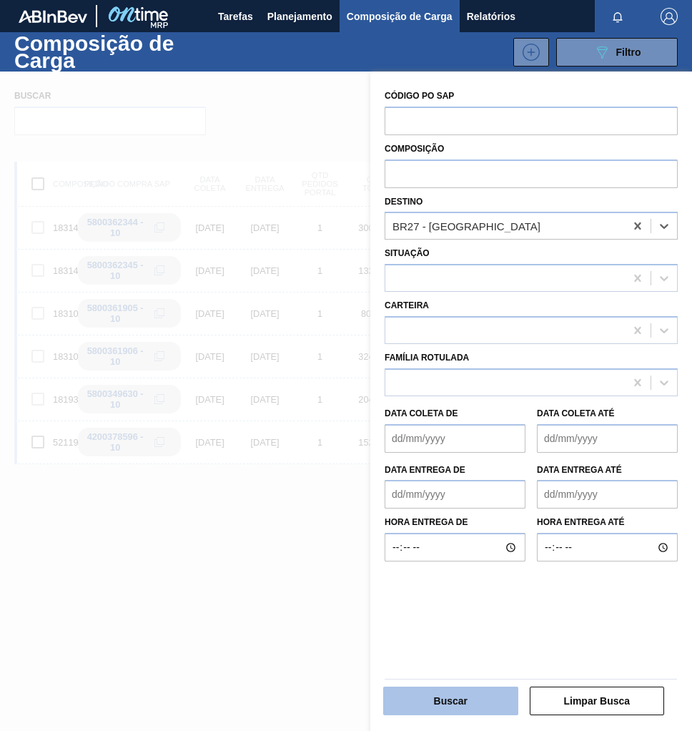
click at [450, 697] on button "Buscar" at bounding box center [450, 701] width 135 height 29
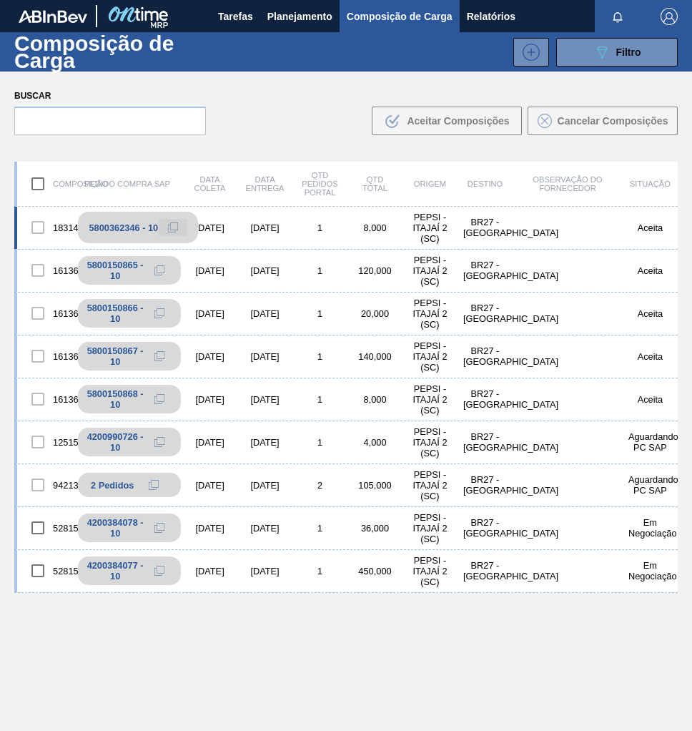
click at [172, 230] on icon at bounding box center [172, 228] width 5 height 6
click at [304, 16] on span "Planejamento" at bounding box center [300, 16] width 65 height 17
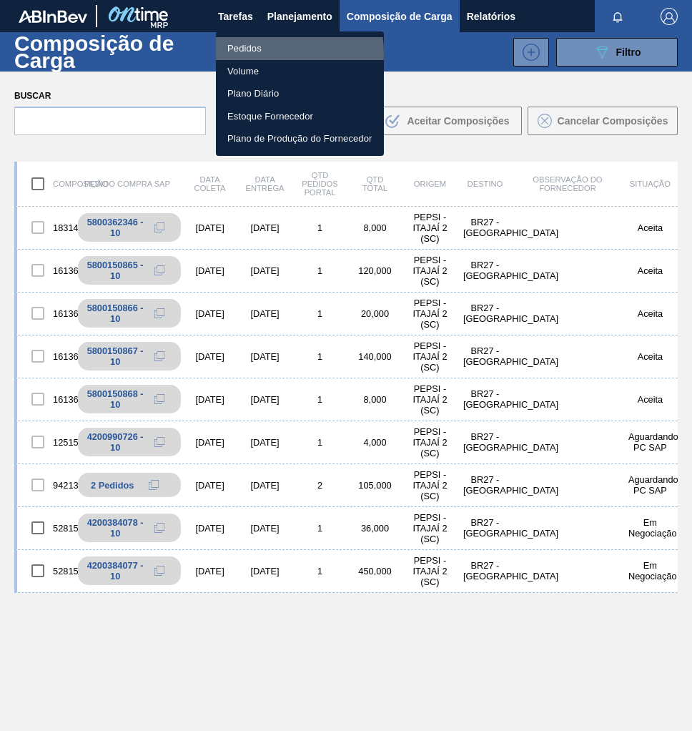
click at [252, 54] on li "Pedidos" at bounding box center [300, 48] width 168 height 23
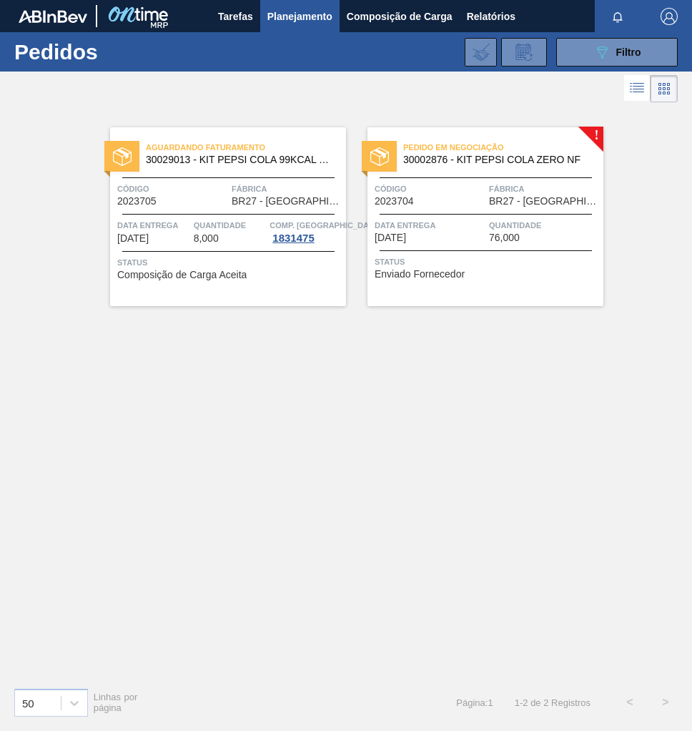
click at [482, 265] on span "Status" at bounding box center [487, 262] width 225 height 14
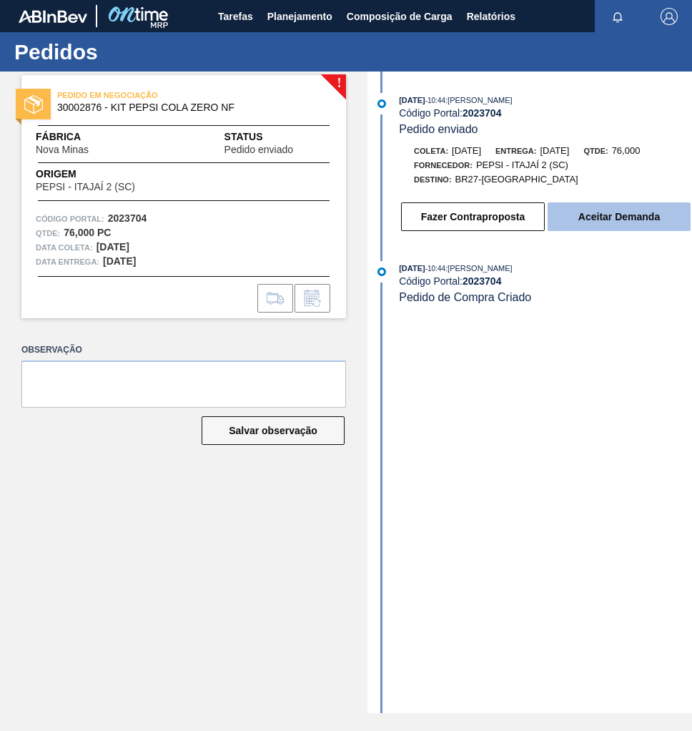
click at [595, 227] on button "Aceitar Demanda" at bounding box center [619, 216] width 143 height 29
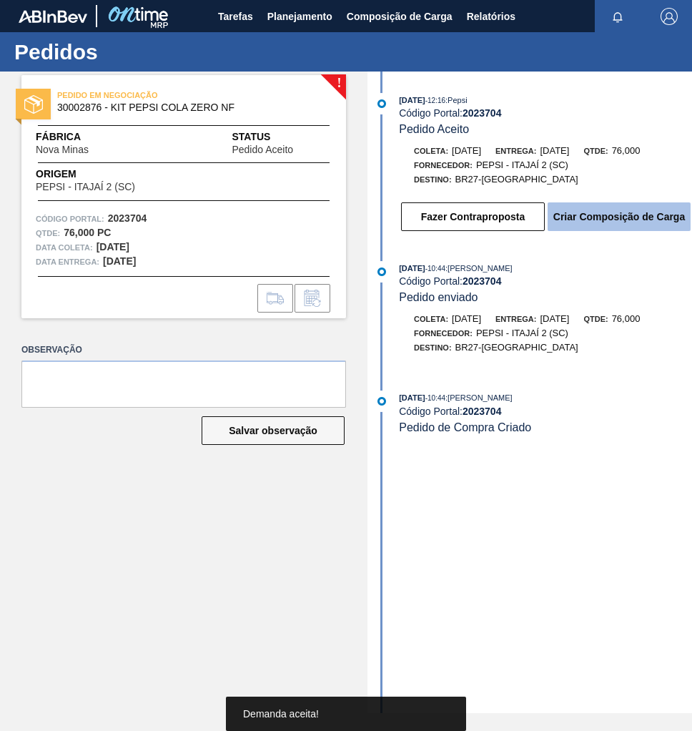
click at [595, 226] on button "Criar Composição de Carga" at bounding box center [619, 216] width 143 height 29
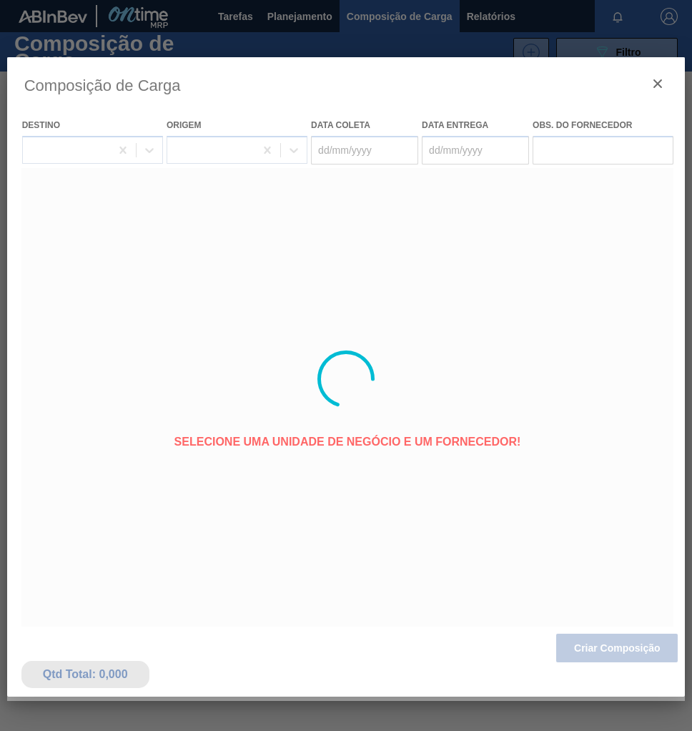
type coleta "[DATE]"
type entrega "09/09/2025"
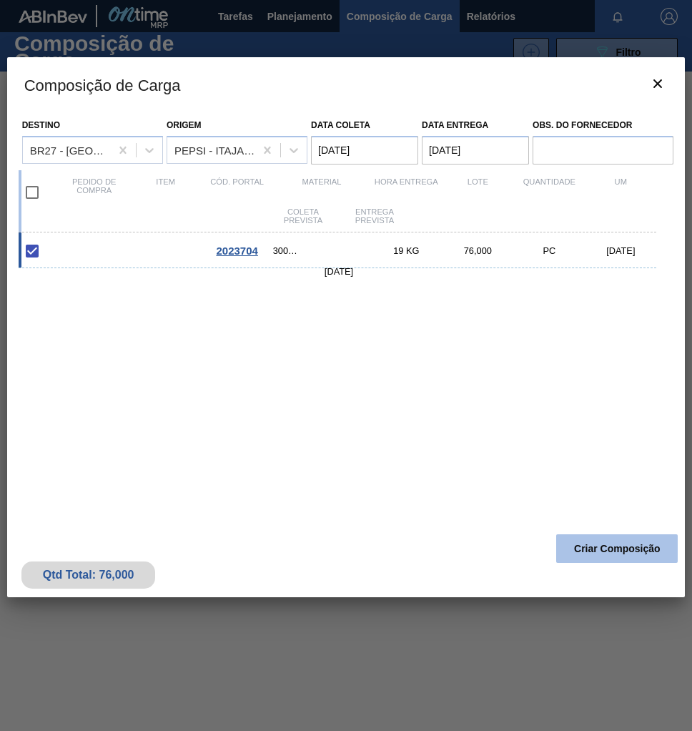
click at [617, 545] on button "Criar Composição" at bounding box center [618, 548] width 122 height 29
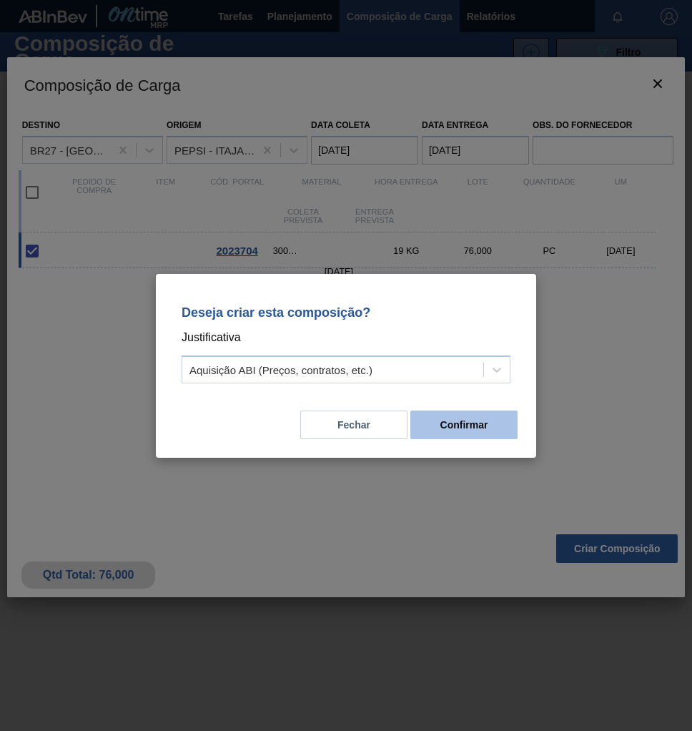
click at [471, 430] on button "Confirmar" at bounding box center [464, 425] width 107 height 29
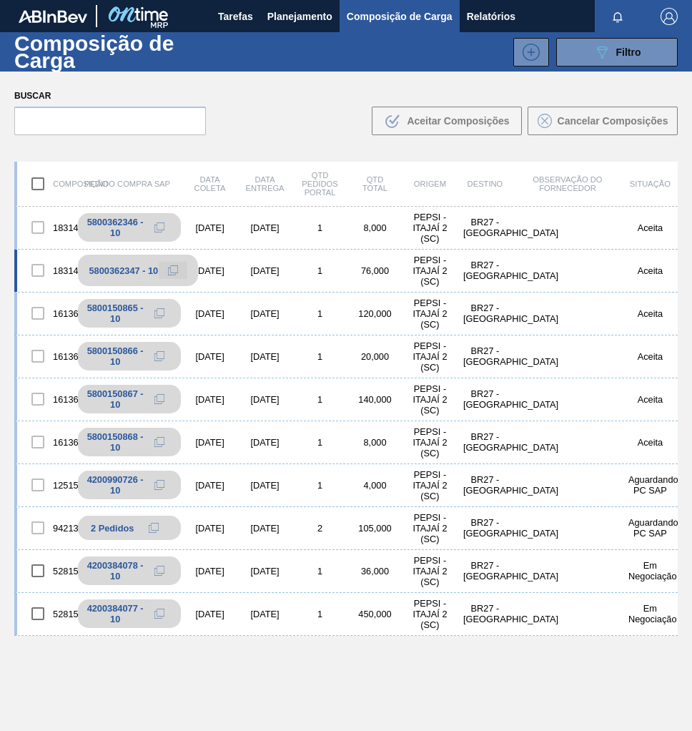
click at [167, 273] on button at bounding box center [173, 270] width 29 height 17
click at [175, 270] on icon at bounding box center [173, 270] width 10 height 10
click at [328, 12] on span "Planejamento" at bounding box center [300, 16] width 65 height 17
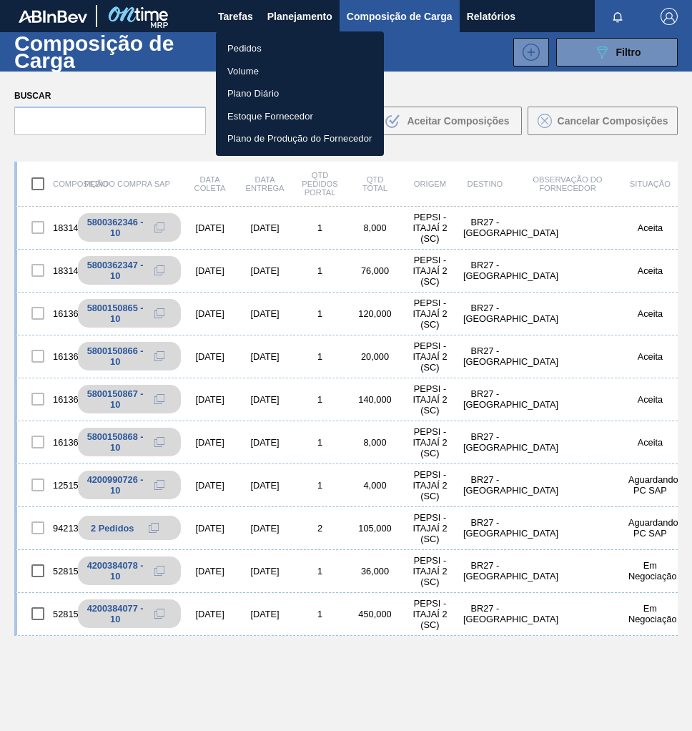
click at [237, 52] on li "Pedidos" at bounding box center [300, 48] width 168 height 23
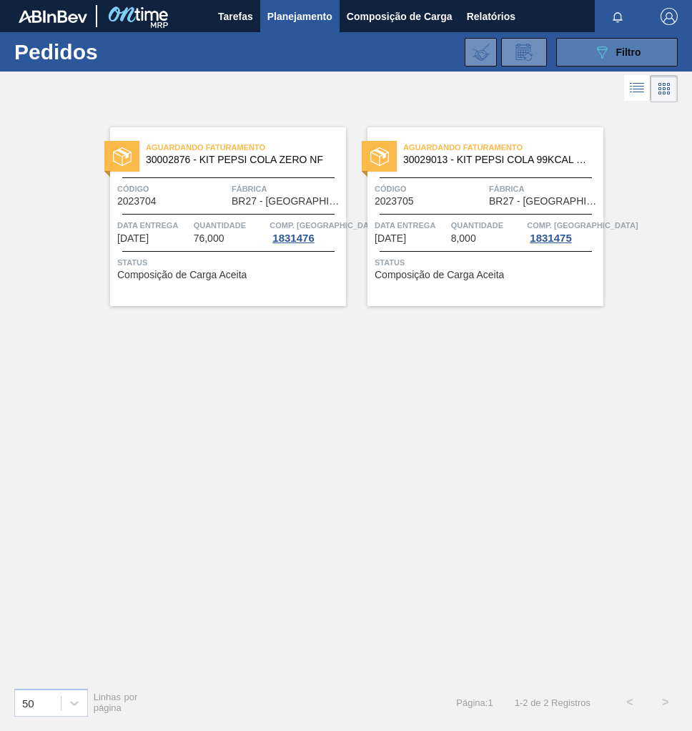
drag, startPoint x: 608, startPoint y: 44, endPoint x: 610, endPoint y: 52, distance: 7.5
click at [609, 44] on icon "089F7B8B-B2A5-4AFE-B5C0-19BA573D28AC" at bounding box center [602, 52] width 17 height 17
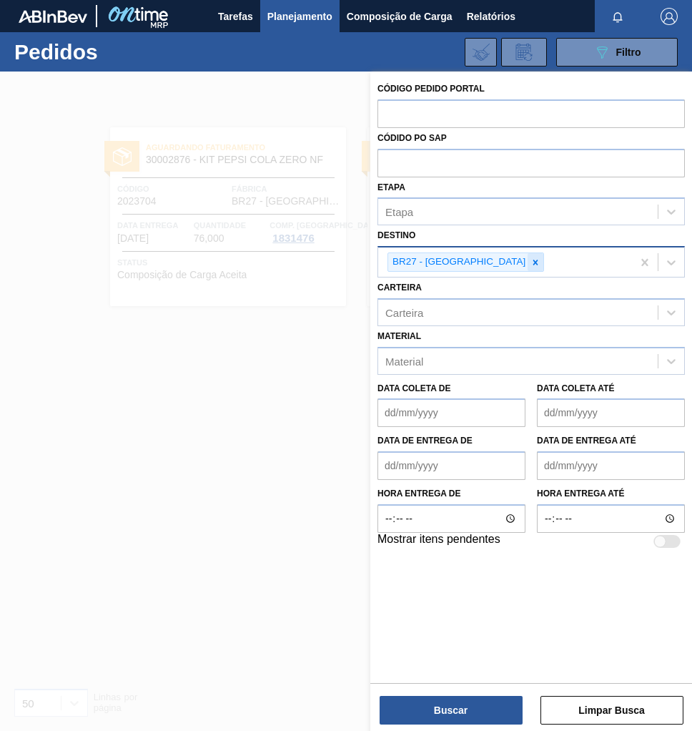
click at [534, 263] on icon at bounding box center [536, 262] width 5 height 5
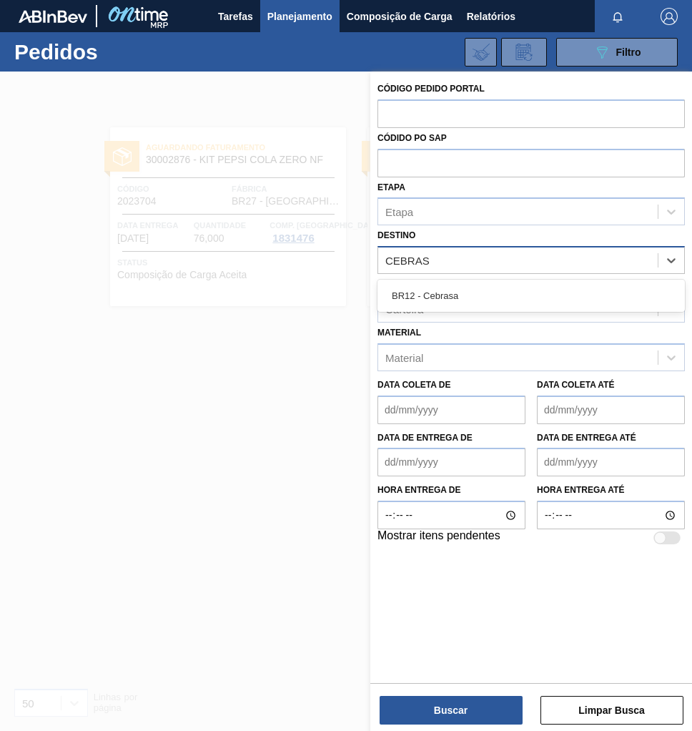
type input "CEBRASA"
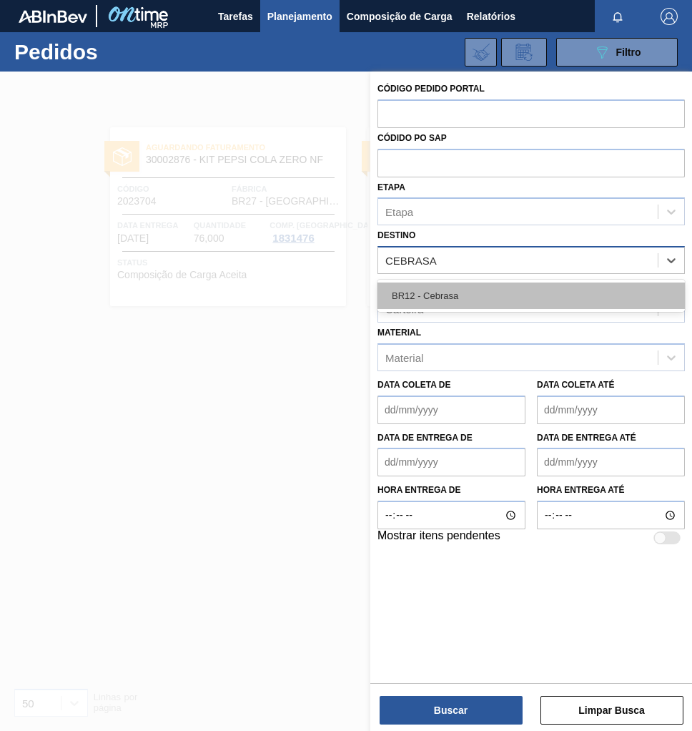
click at [474, 292] on div "BR12 - Cebrasa" at bounding box center [532, 296] width 308 height 26
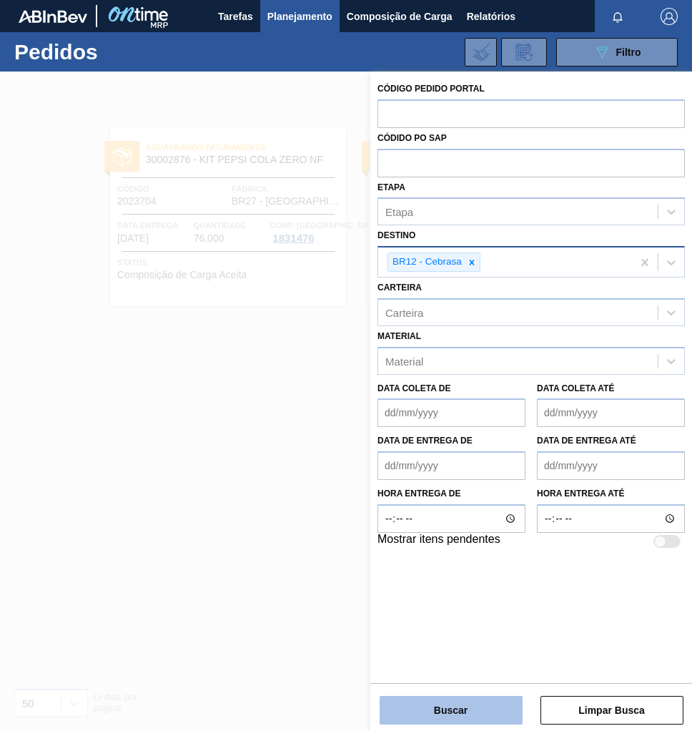
click at [481, 708] on button "Buscar" at bounding box center [451, 710] width 143 height 29
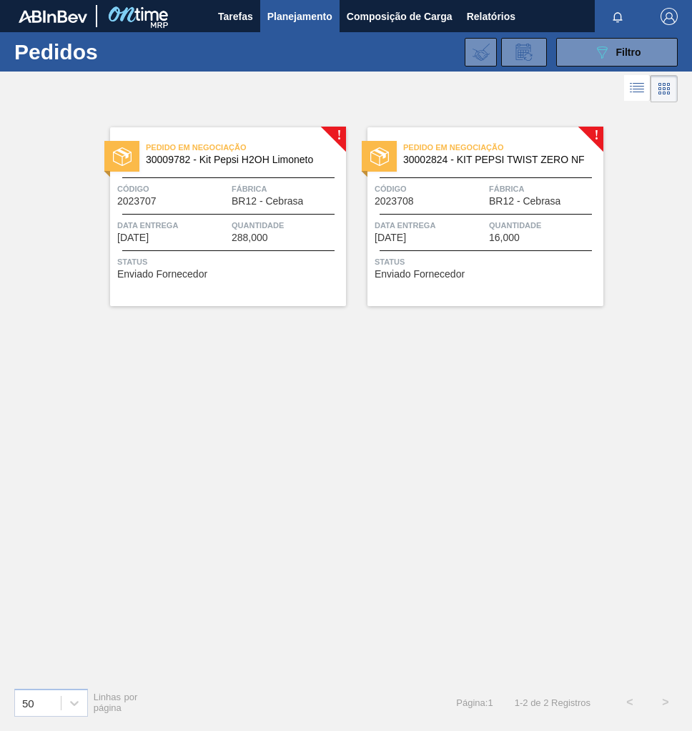
click at [494, 230] on span "Quantidade" at bounding box center [544, 225] width 111 height 14
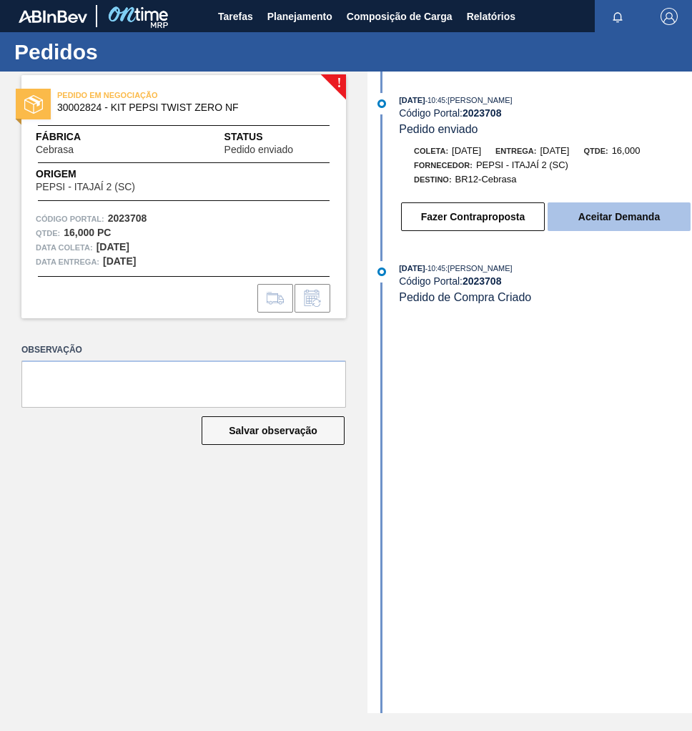
click at [589, 222] on button "Aceitar Demanda" at bounding box center [619, 216] width 143 height 29
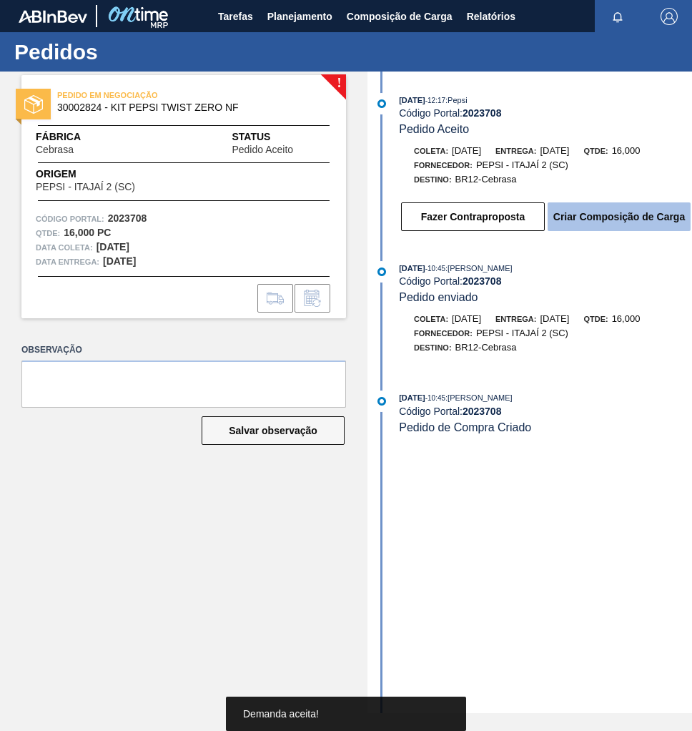
click at [633, 221] on button "Criar Composição de Carga" at bounding box center [619, 216] width 143 height 29
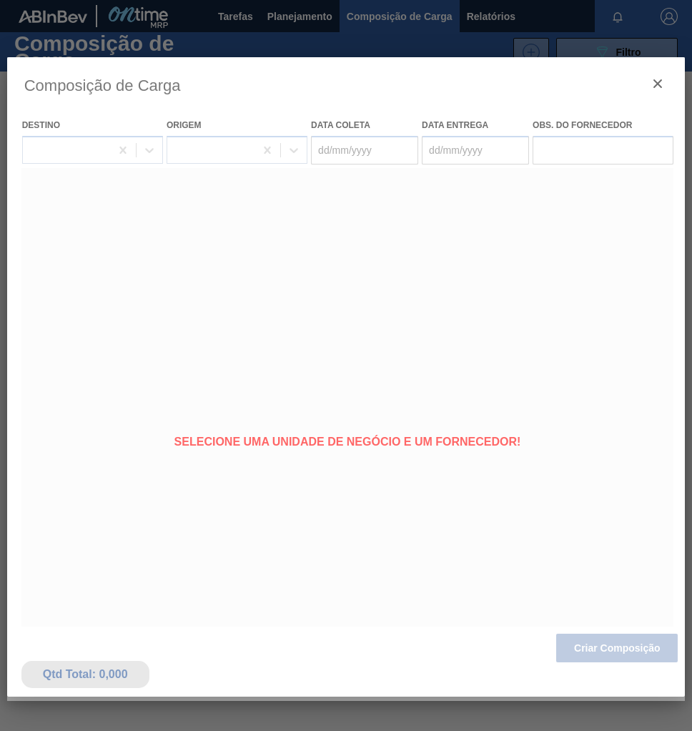
type coleta "[DATE]"
type entrega "[DATE]"
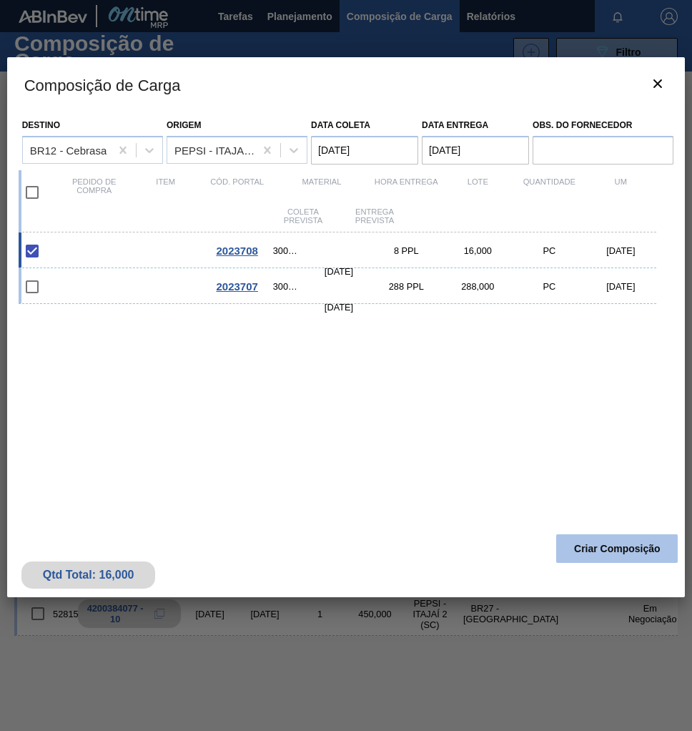
click at [611, 556] on button "Criar Composição" at bounding box center [618, 548] width 122 height 29
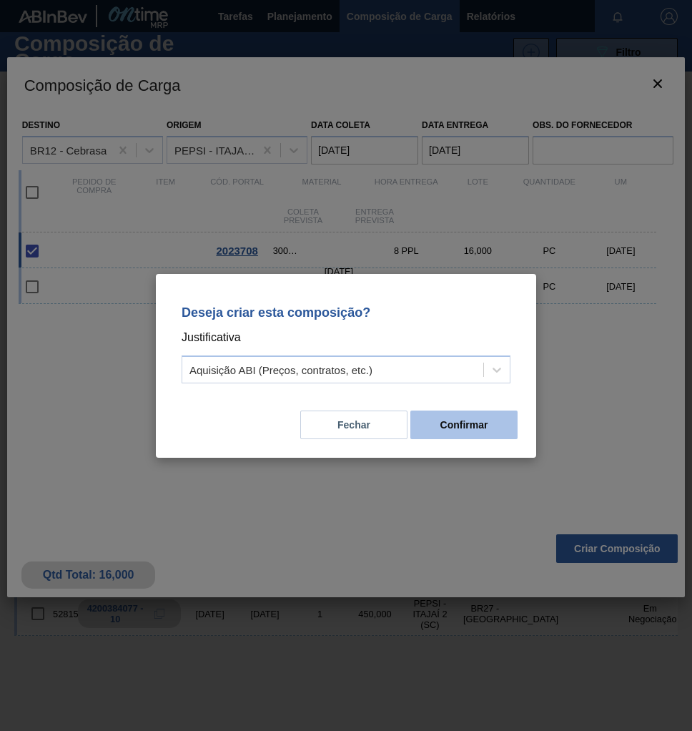
click at [484, 430] on button "Confirmar" at bounding box center [464, 425] width 107 height 29
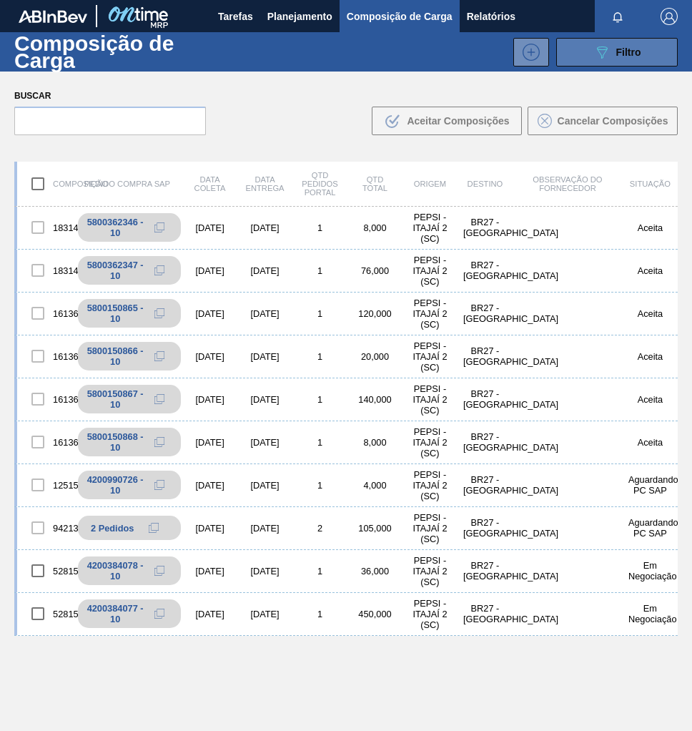
drag, startPoint x: 625, startPoint y: 52, endPoint x: 616, endPoint y: 55, distance: 9.7
click at [625, 53] on span "Filtro" at bounding box center [629, 51] width 25 height 11
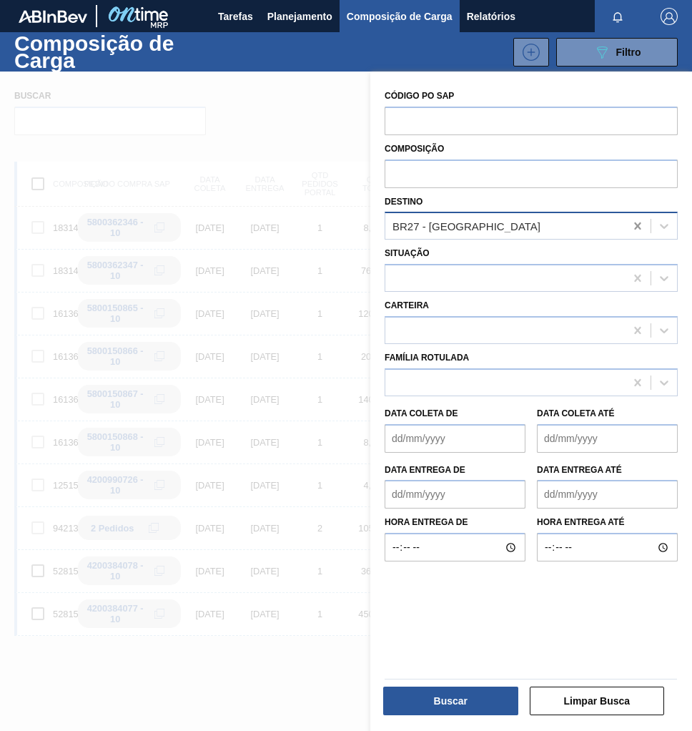
click at [633, 228] on icon at bounding box center [638, 226] width 14 height 14
type input "CEBRA"
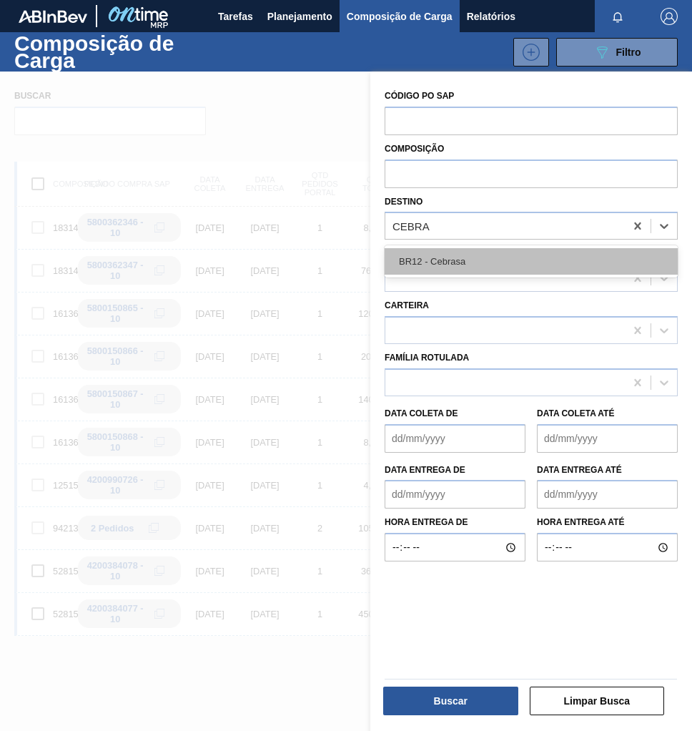
click at [497, 263] on div "BR12 - Cebrasa" at bounding box center [531, 261] width 293 height 26
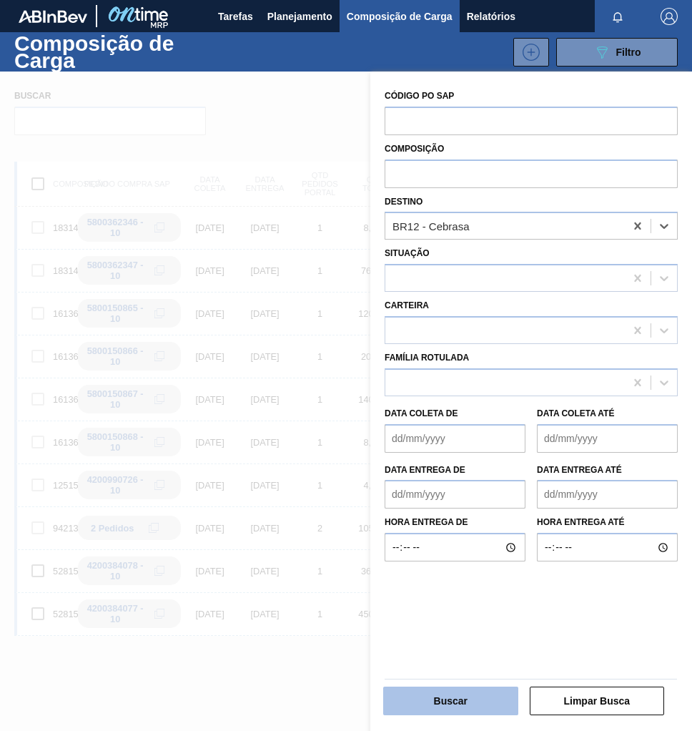
click at [461, 701] on button "Buscar" at bounding box center [450, 701] width 135 height 29
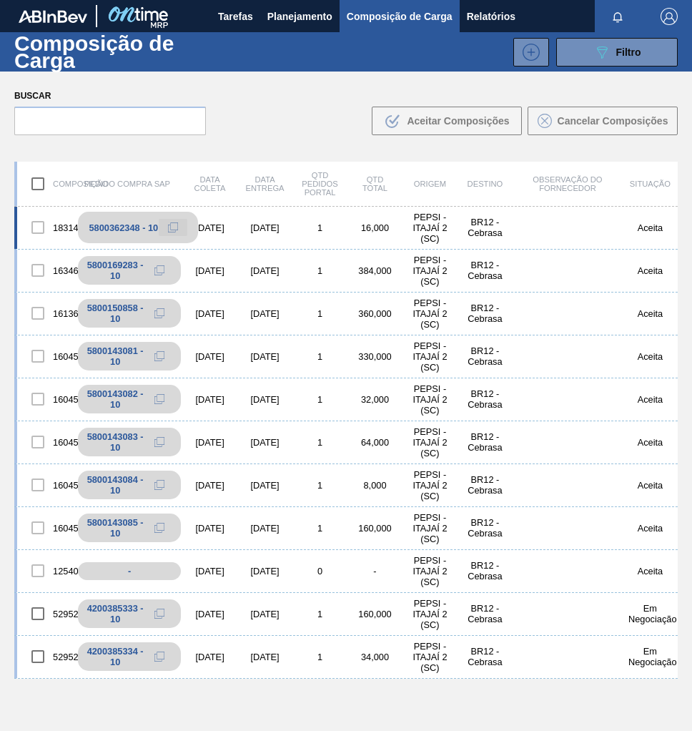
click at [175, 228] on icon at bounding box center [173, 227] width 10 height 10
click at [307, 15] on span "Planejamento" at bounding box center [300, 16] width 65 height 17
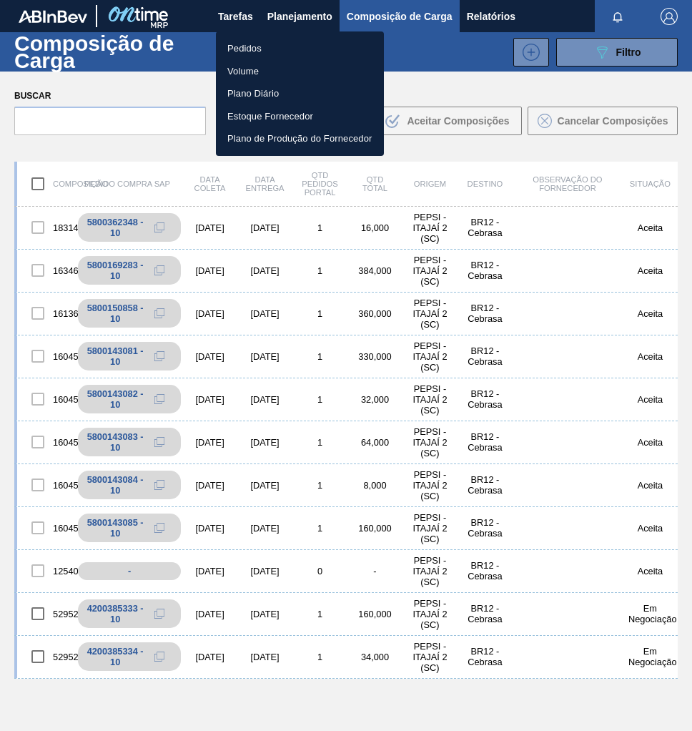
click at [230, 56] on li "Pedidos" at bounding box center [300, 48] width 168 height 23
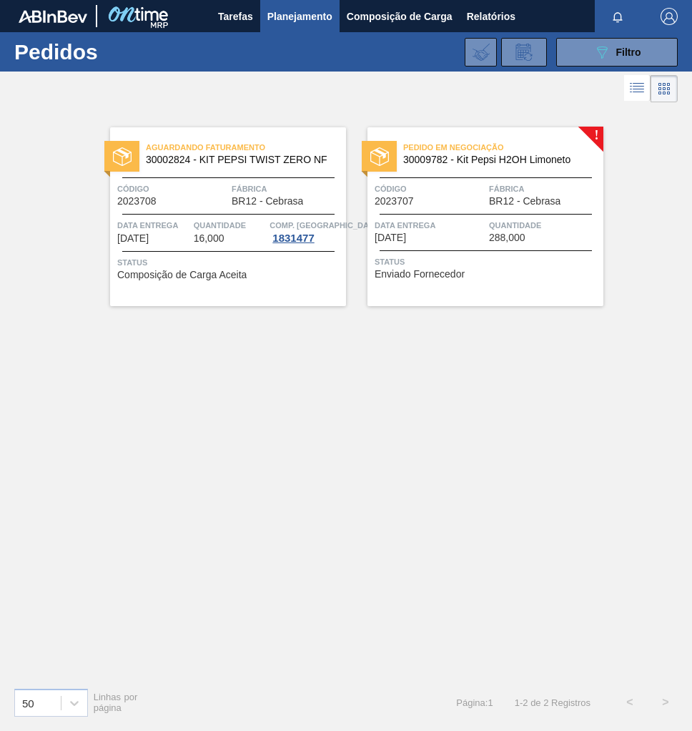
click at [493, 240] on span "288,000" at bounding box center [507, 237] width 36 height 11
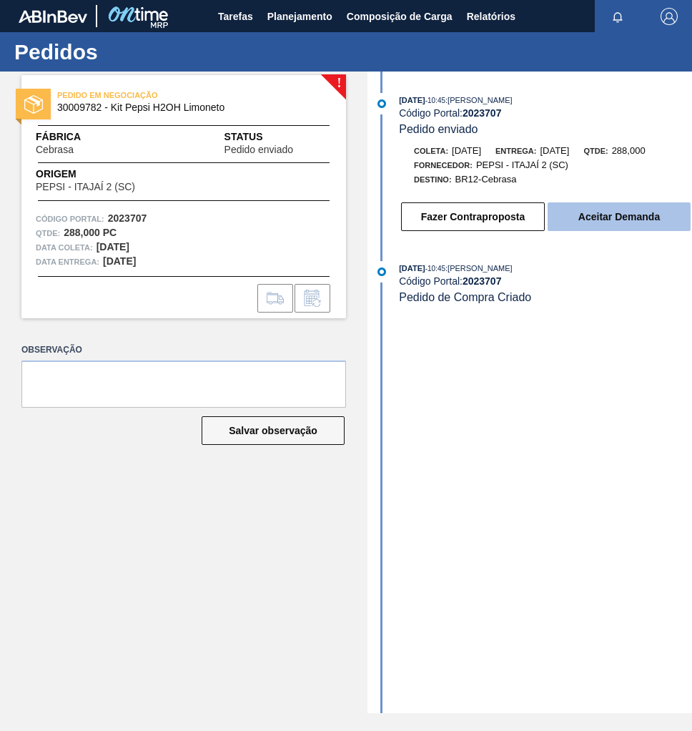
click at [604, 221] on button "Aceitar Demanda" at bounding box center [619, 216] width 143 height 29
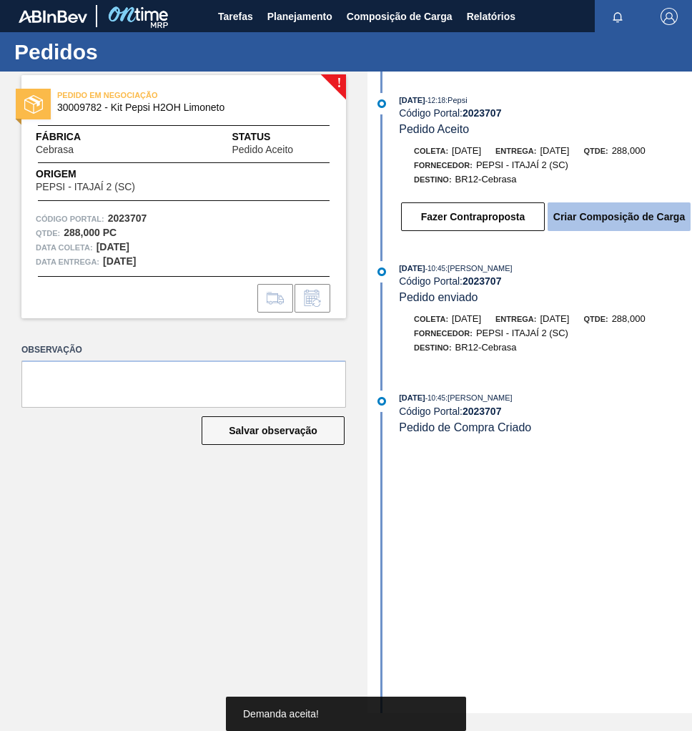
click at [637, 230] on button "Criar Composição de Carga" at bounding box center [619, 216] width 143 height 29
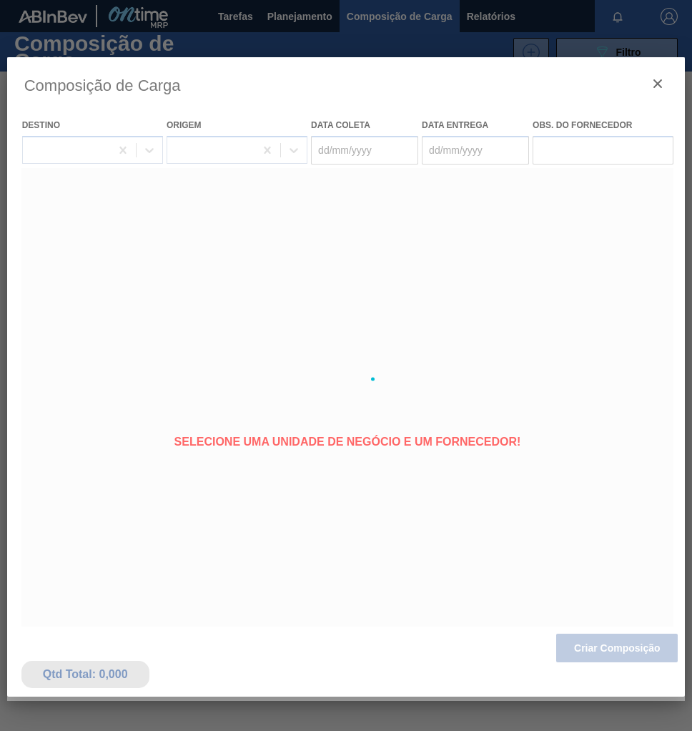
type coleta "[DATE]"
type entrega "[DATE]"
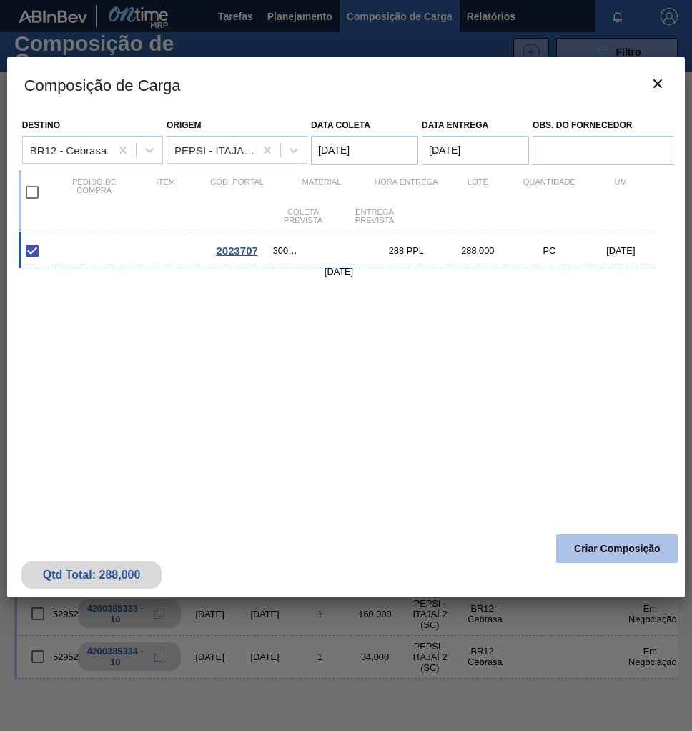
click at [627, 557] on button "Criar Composição" at bounding box center [618, 548] width 122 height 29
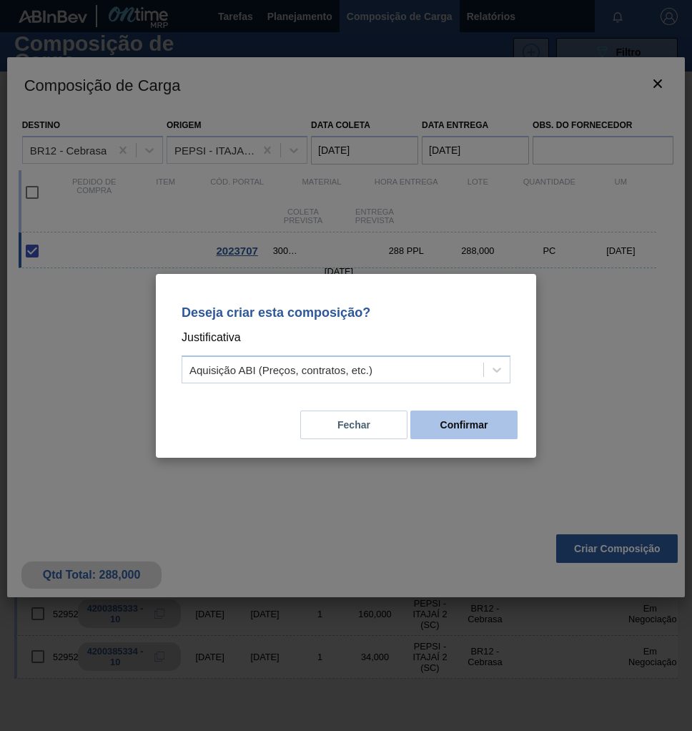
click at [494, 436] on button "Confirmar" at bounding box center [464, 425] width 107 height 29
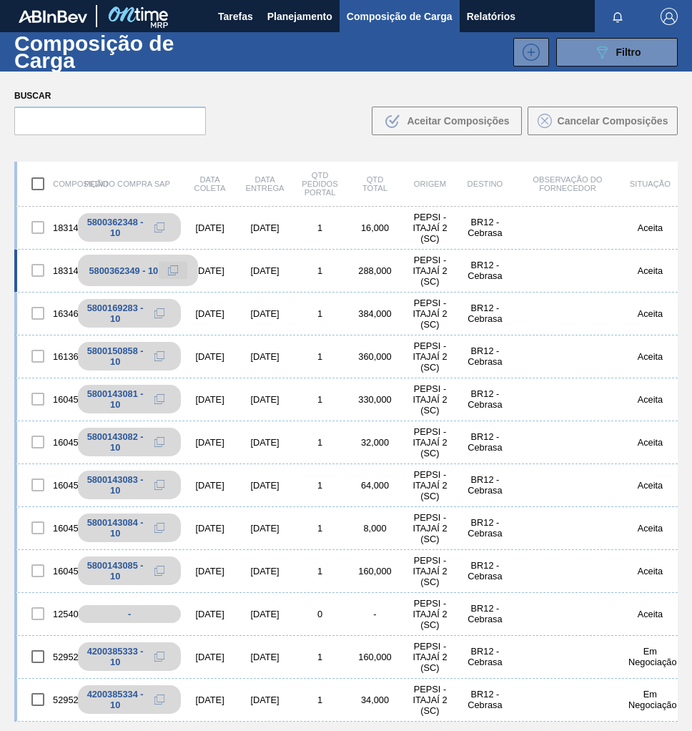
click at [162, 272] on button at bounding box center [173, 270] width 29 height 17
